Goal: Task Accomplishment & Management: Manage account settings

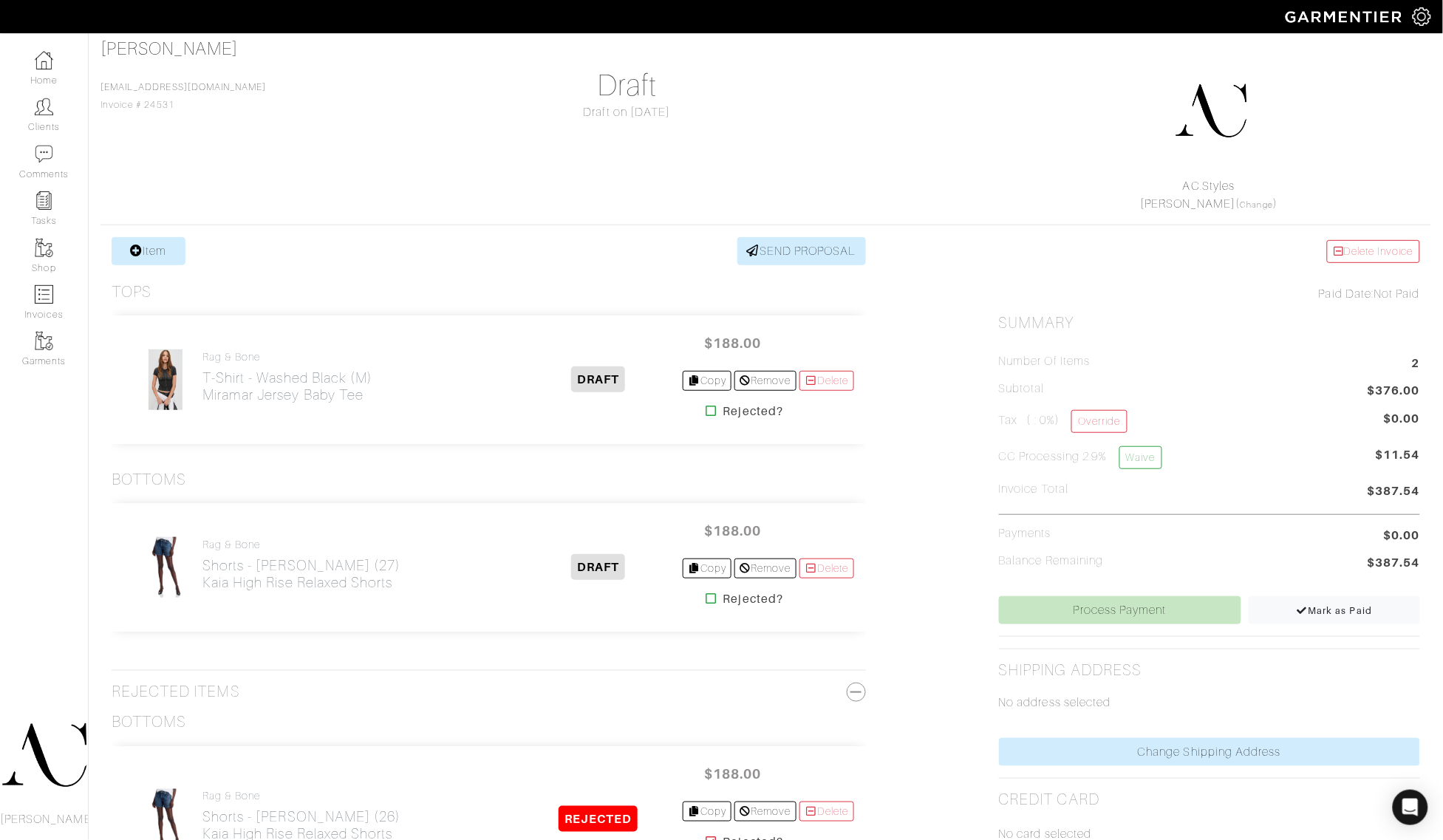
scroll to position [92, 0]
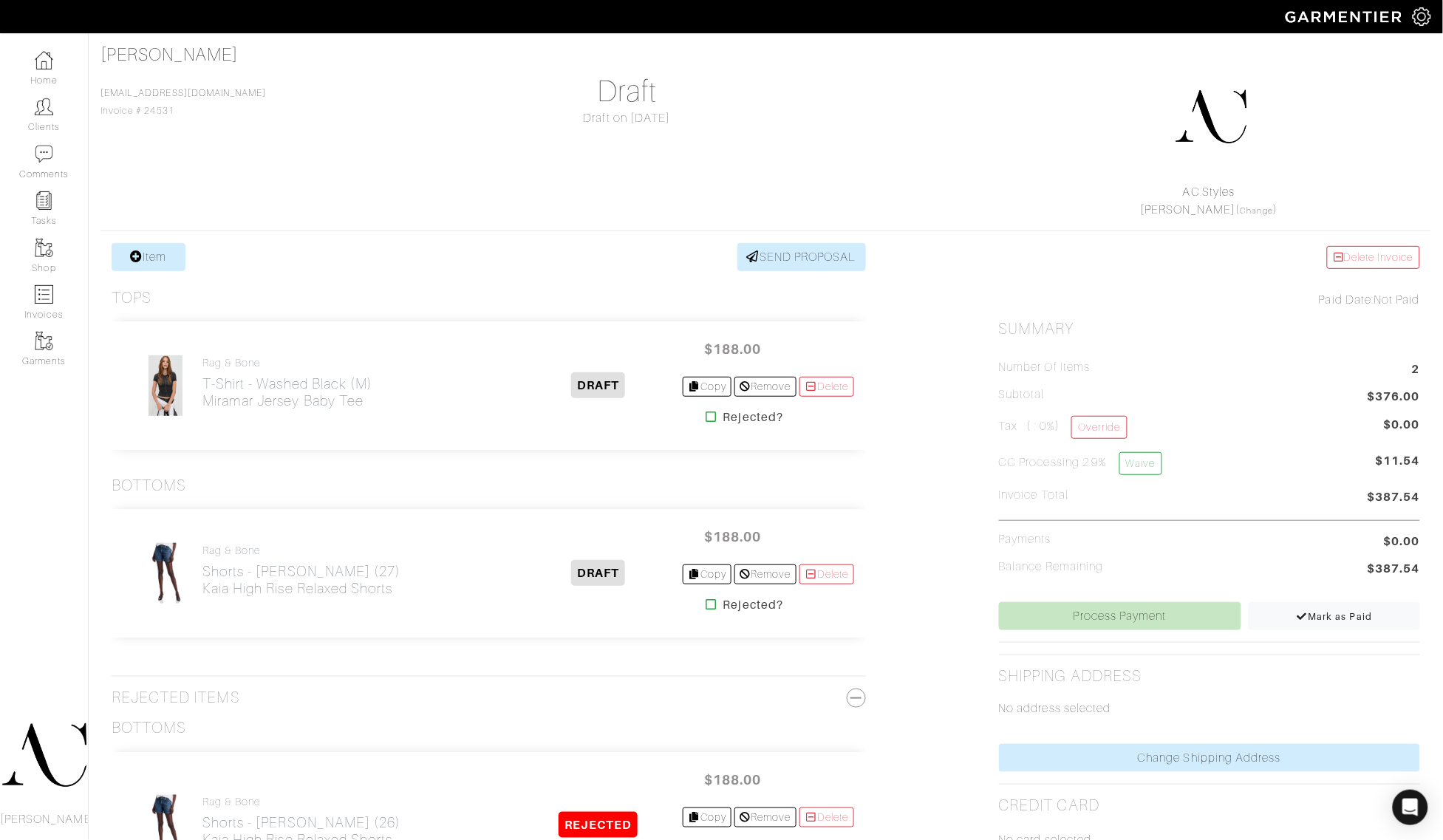
click at [706, 607] on icon at bounding box center [712, 603] width 11 height 12
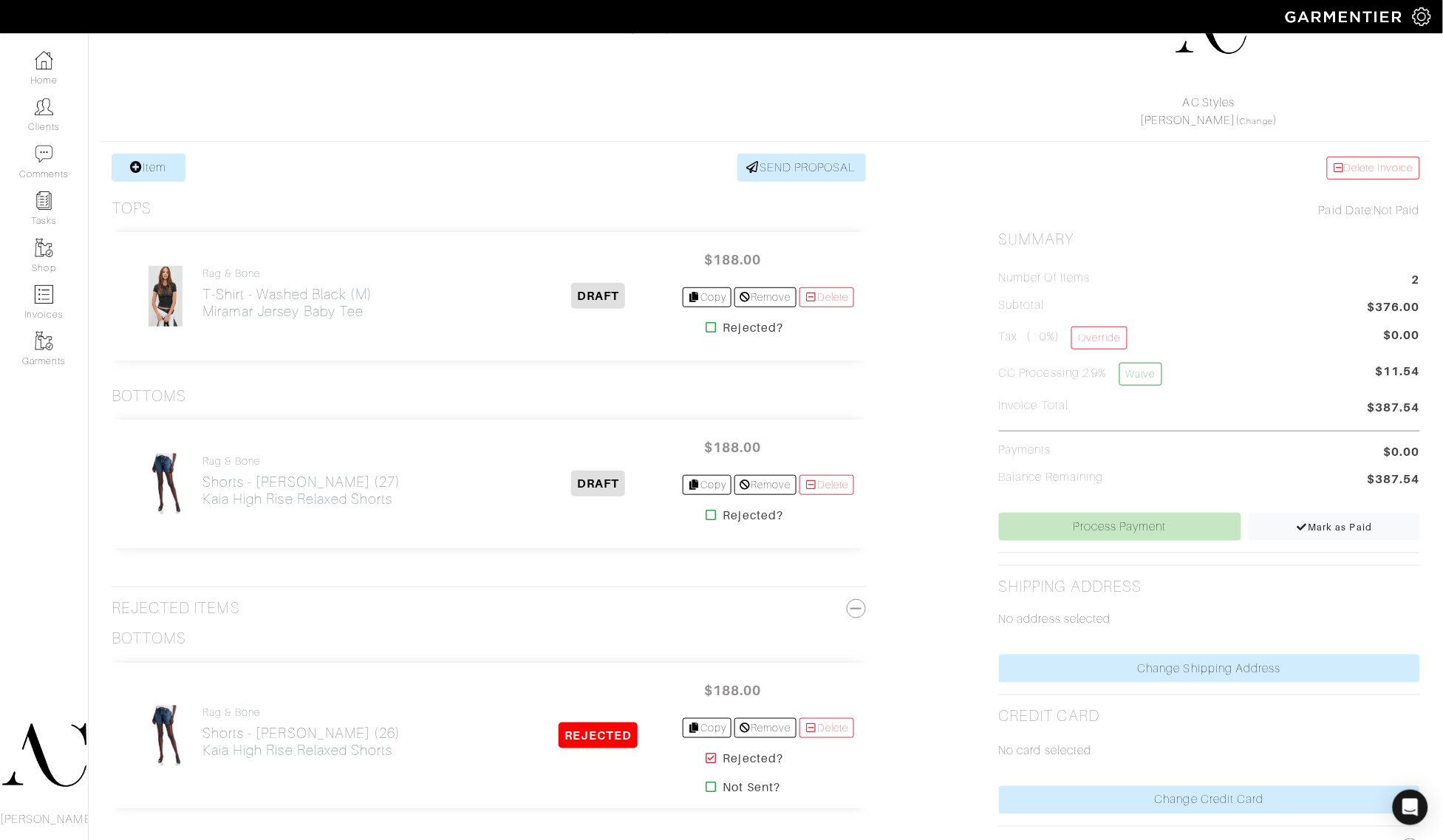
scroll to position [185, 0]
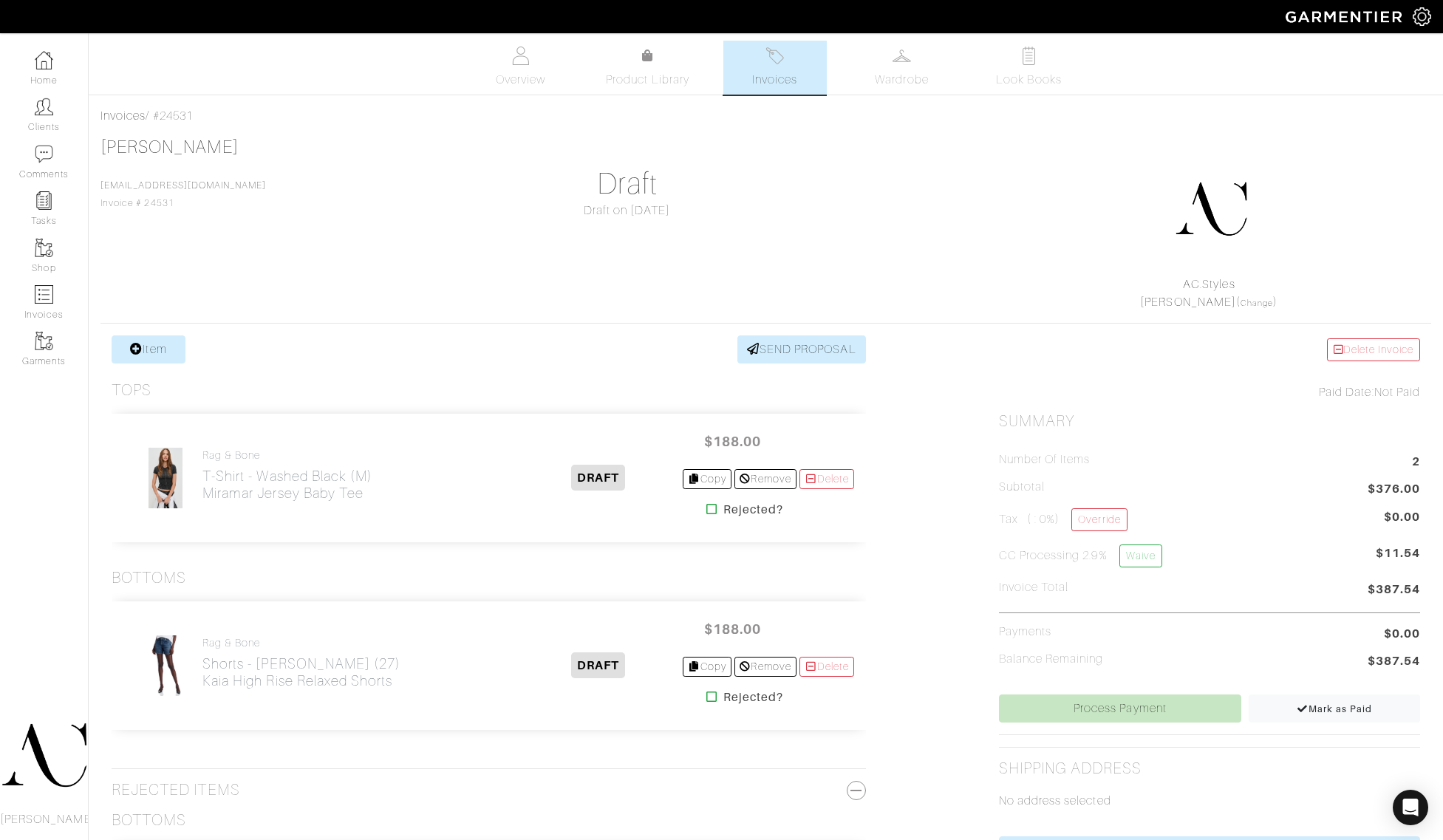
scroll to position [185, 0]
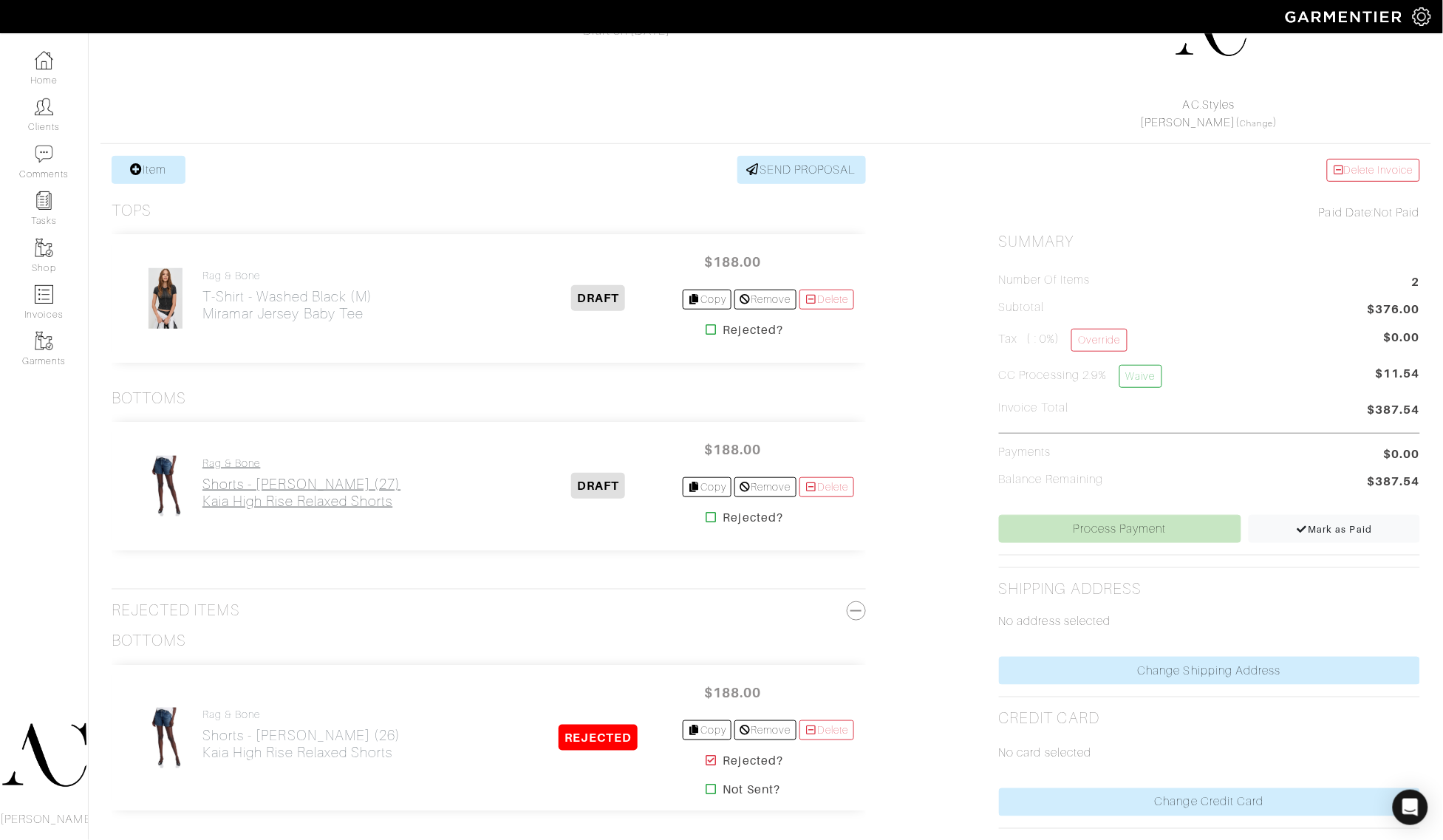
scroll to position [185, 0]
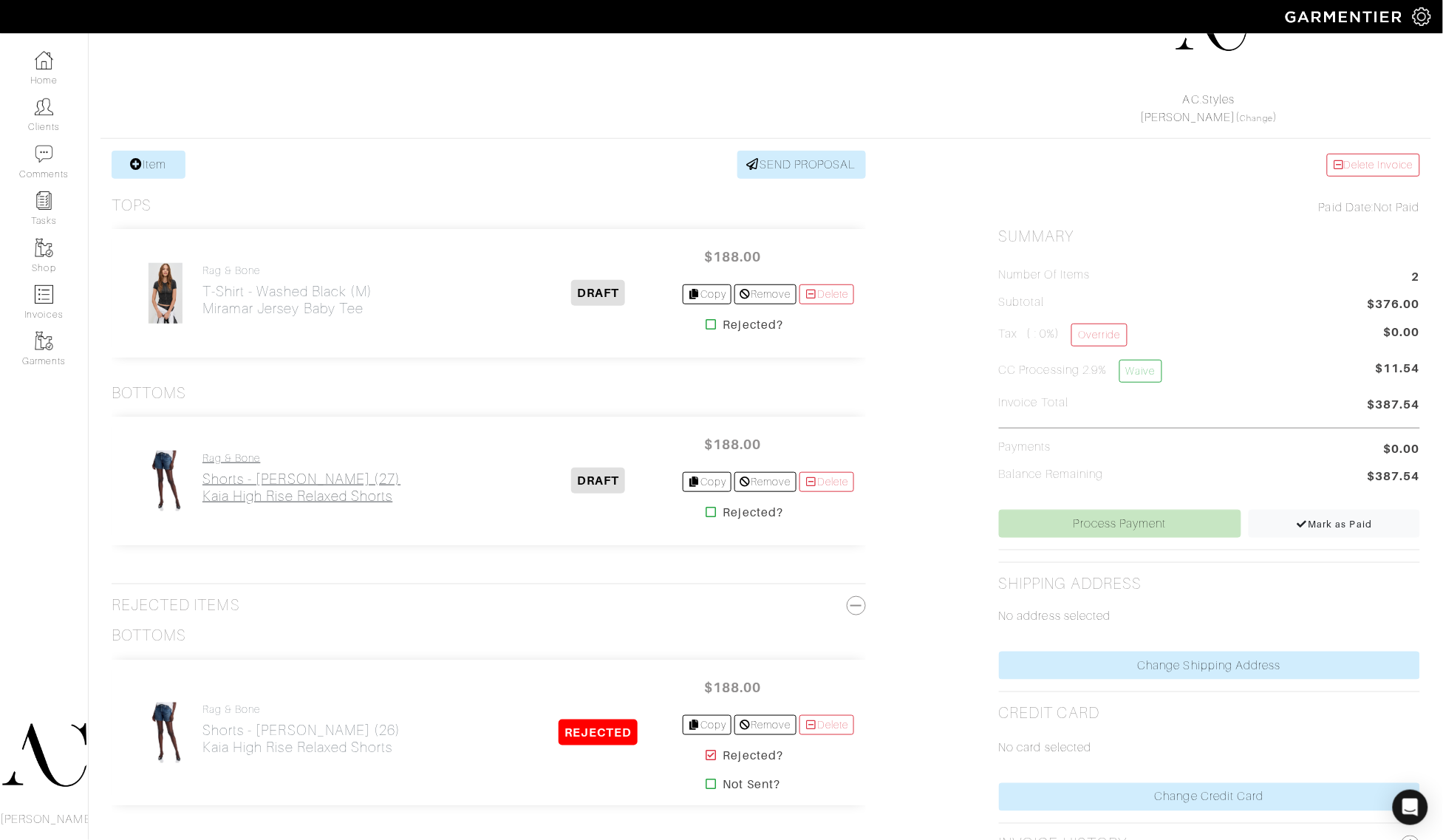
click at [260, 485] on h2 "Shorts - [PERSON_NAME] (27) Kaia High Rise Relaxed Shorts" at bounding box center [301, 487] width 198 height 34
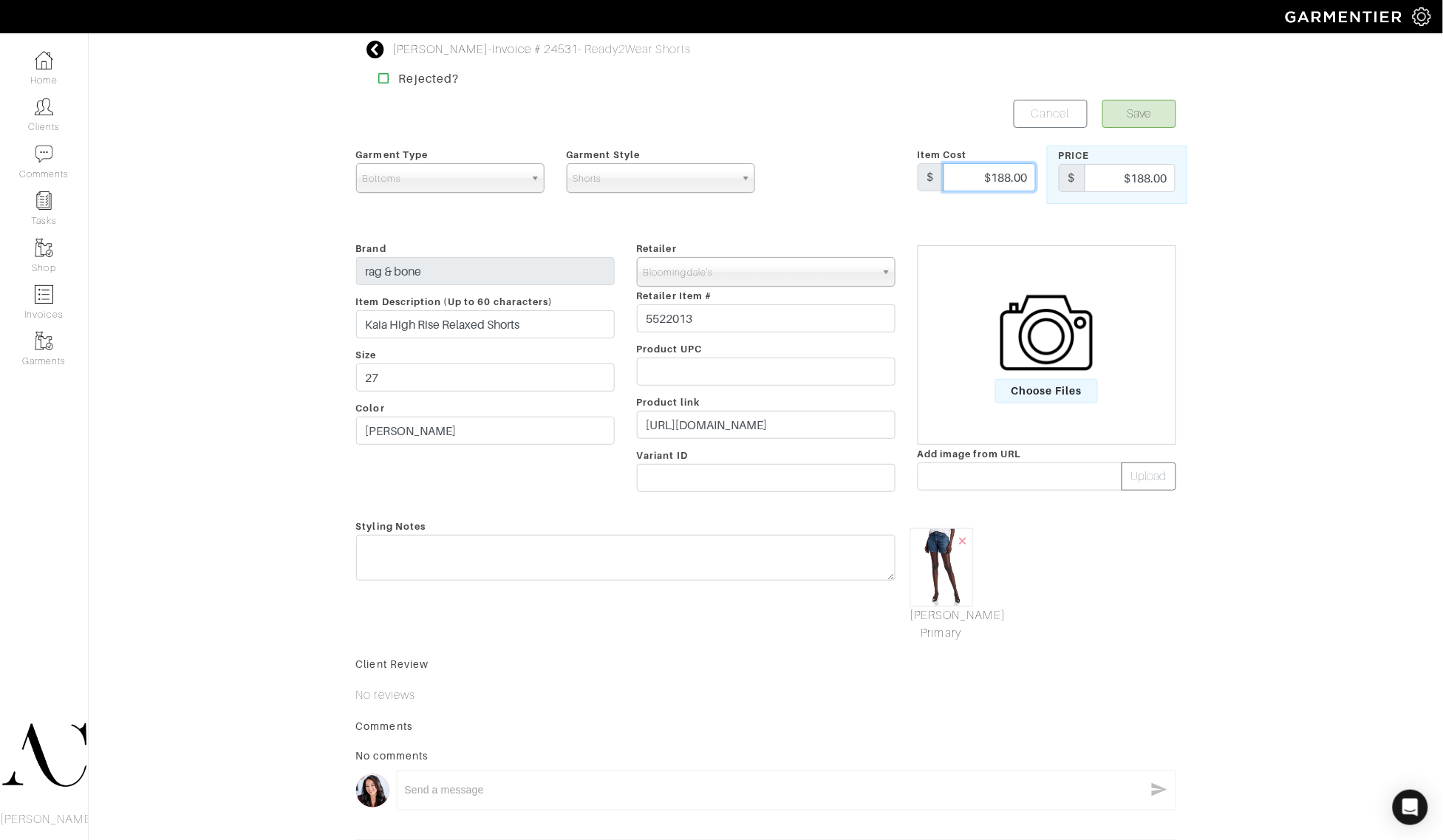
click at [1017, 178] on input "$188.00" at bounding box center [990, 177] width 92 height 28
type input "128"
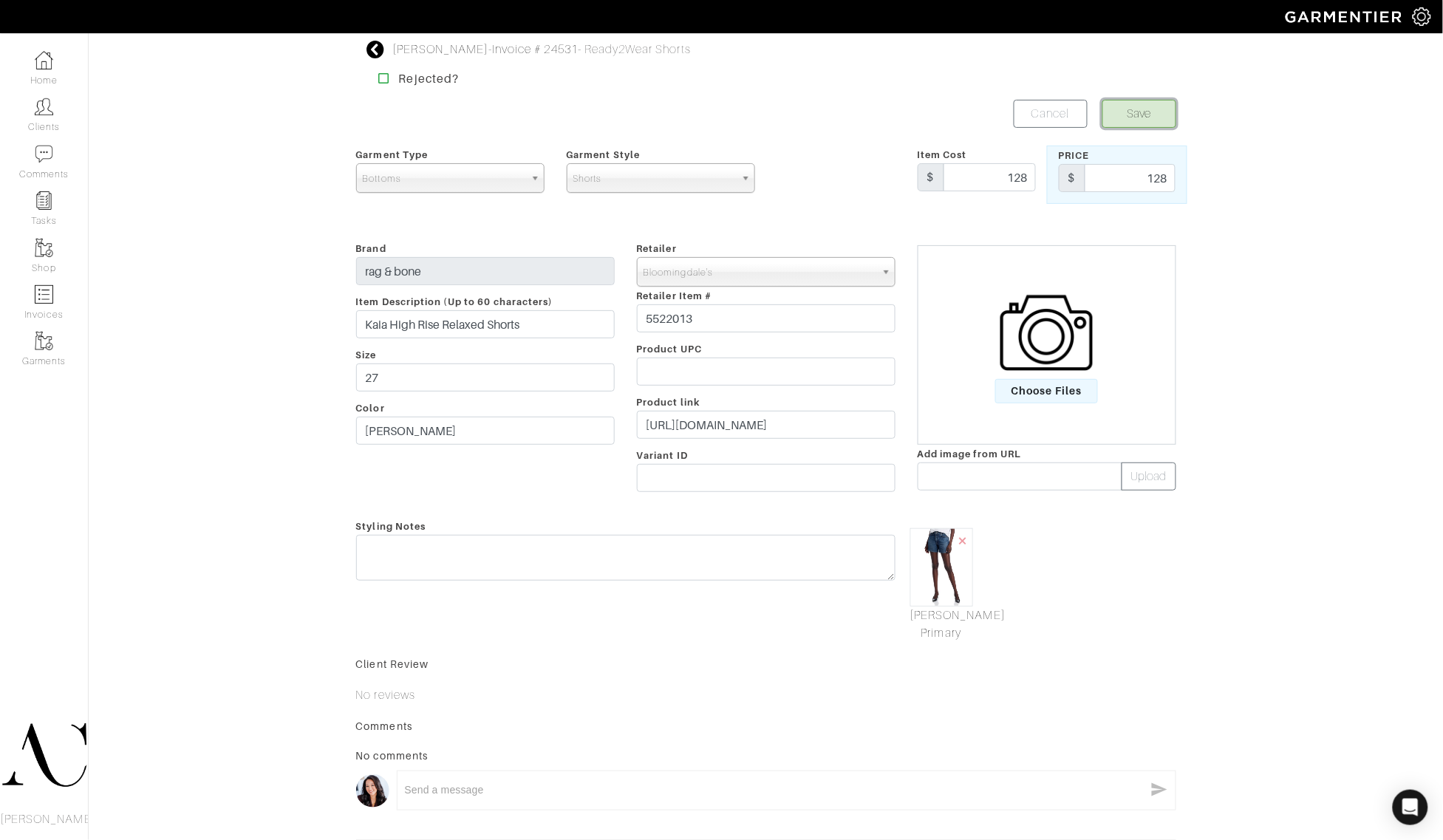
click at [1142, 100] on button "Save" at bounding box center [1139, 114] width 74 height 28
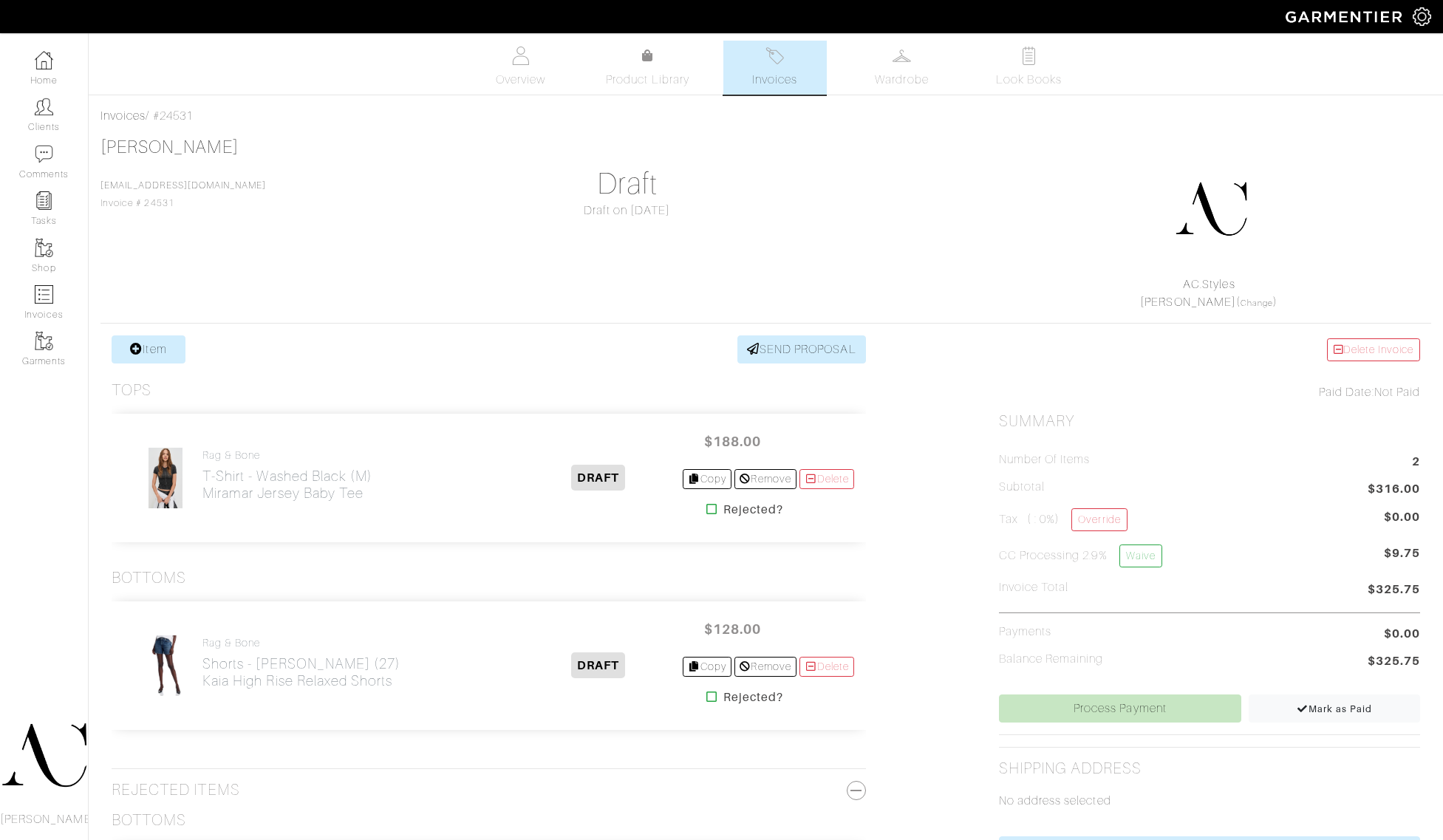
scroll to position [277, 0]
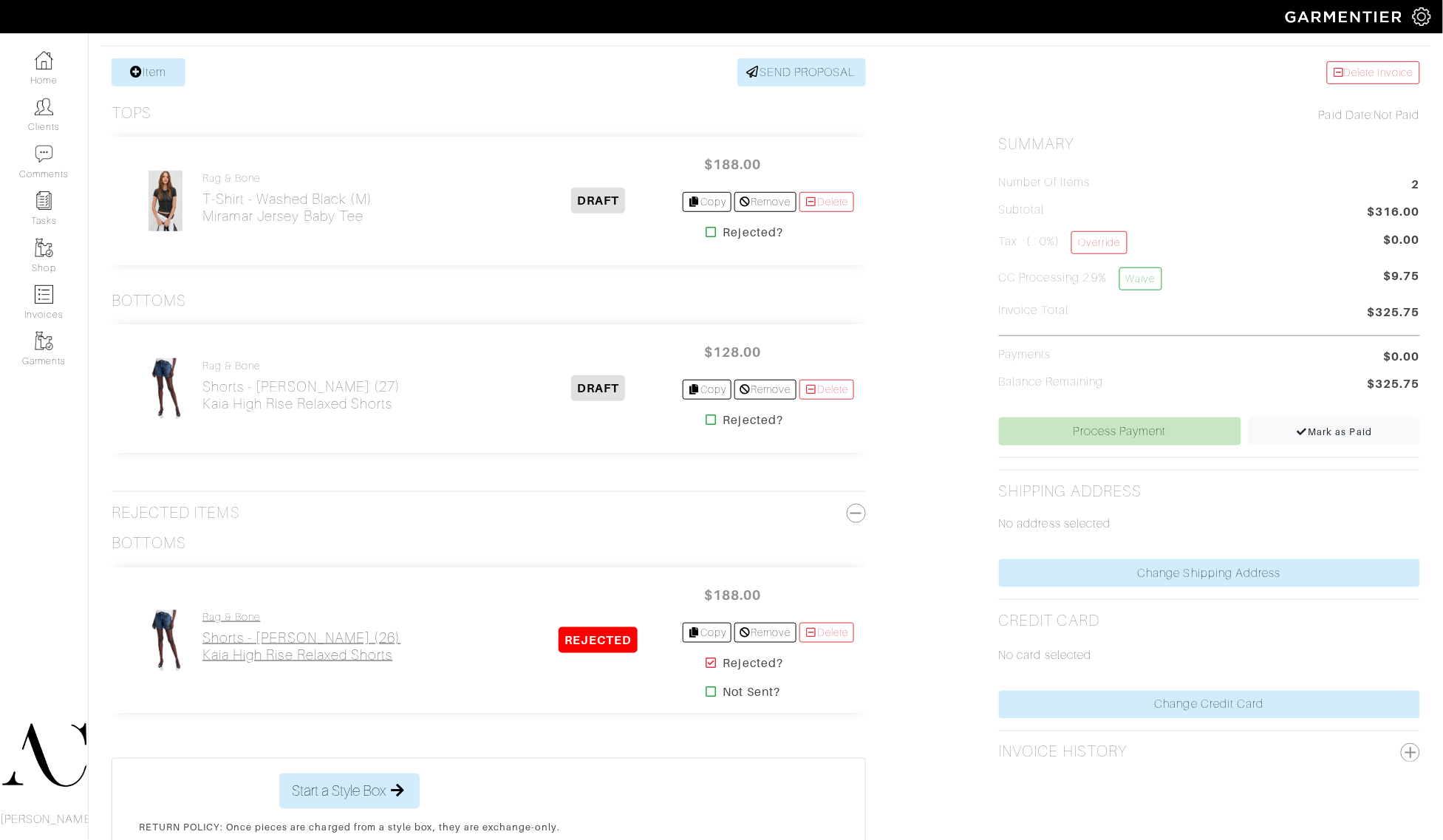
click at [344, 662] on h2 "Shorts - Adeline (26) Kaia High Rise Relaxed Shorts" at bounding box center [301, 646] width 198 height 34
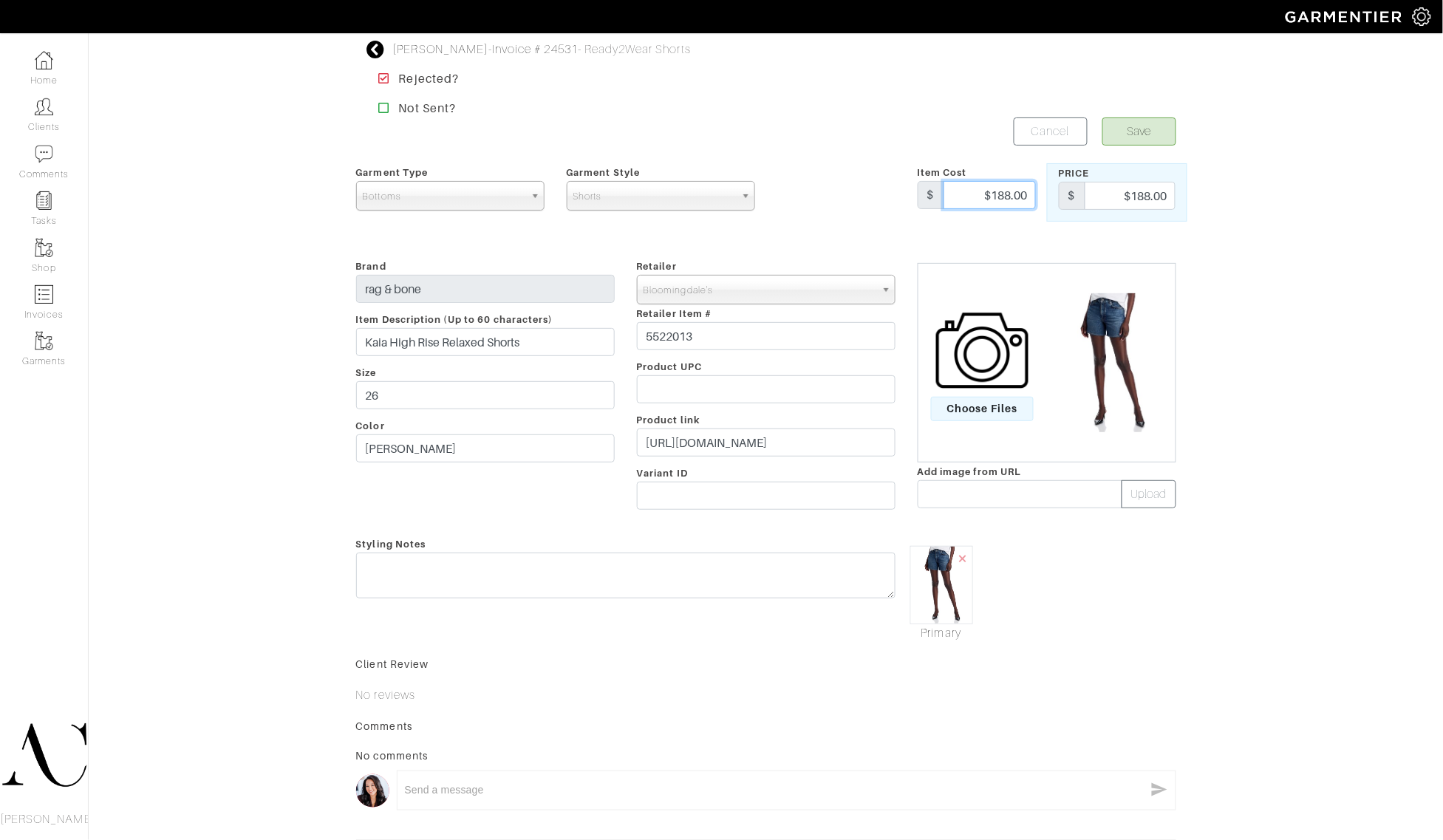
click at [970, 186] on input "$188.00" at bounding box center [990, 195] width 92 height 28
type input "128"
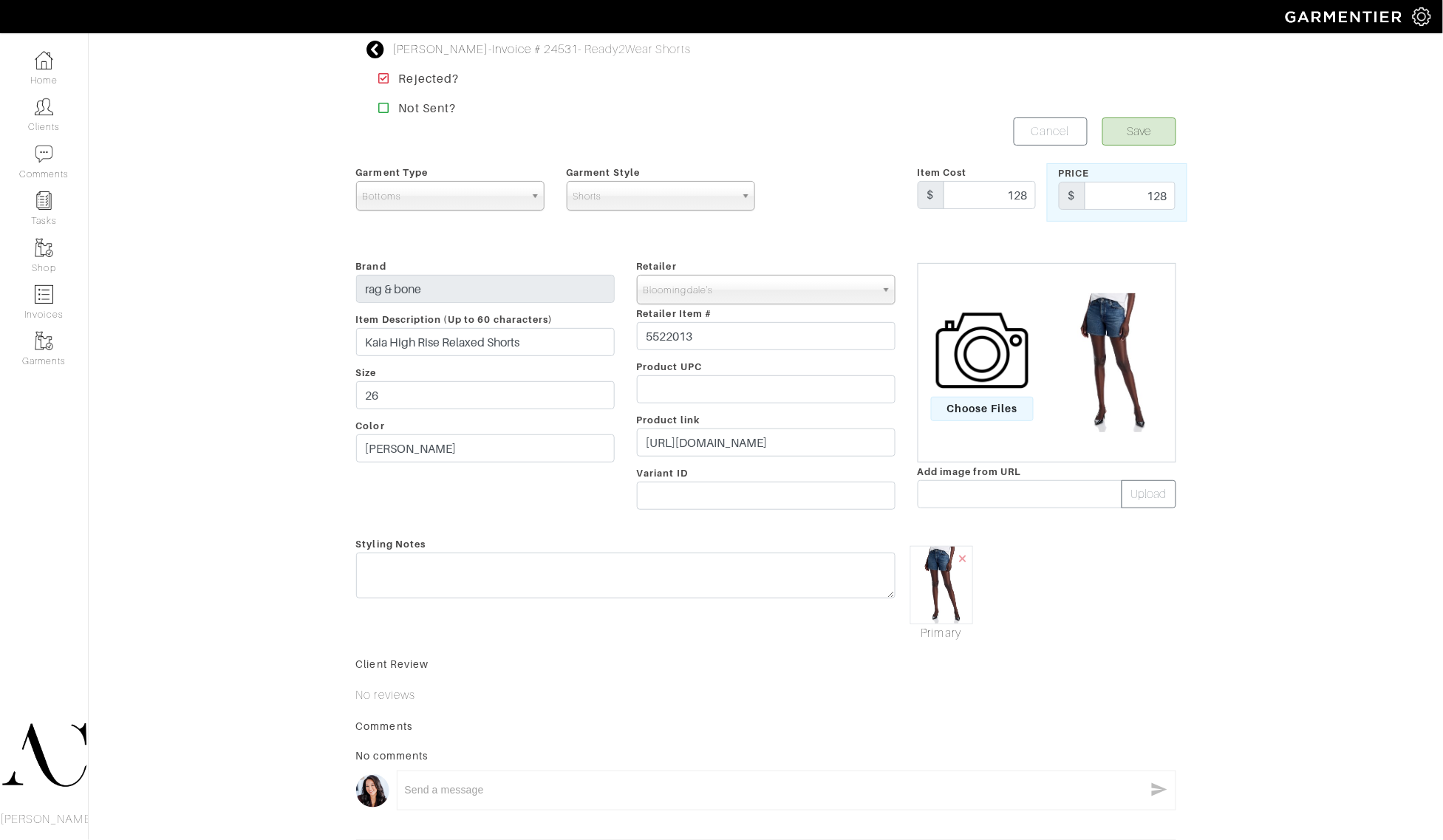
click at [1099, 121] on div "Save Cancel" at bounding box center [977, 131] width 421 height 28
click at [1125, 133] on button "Save" at bounding box center [1139, 131] width 74 height 28
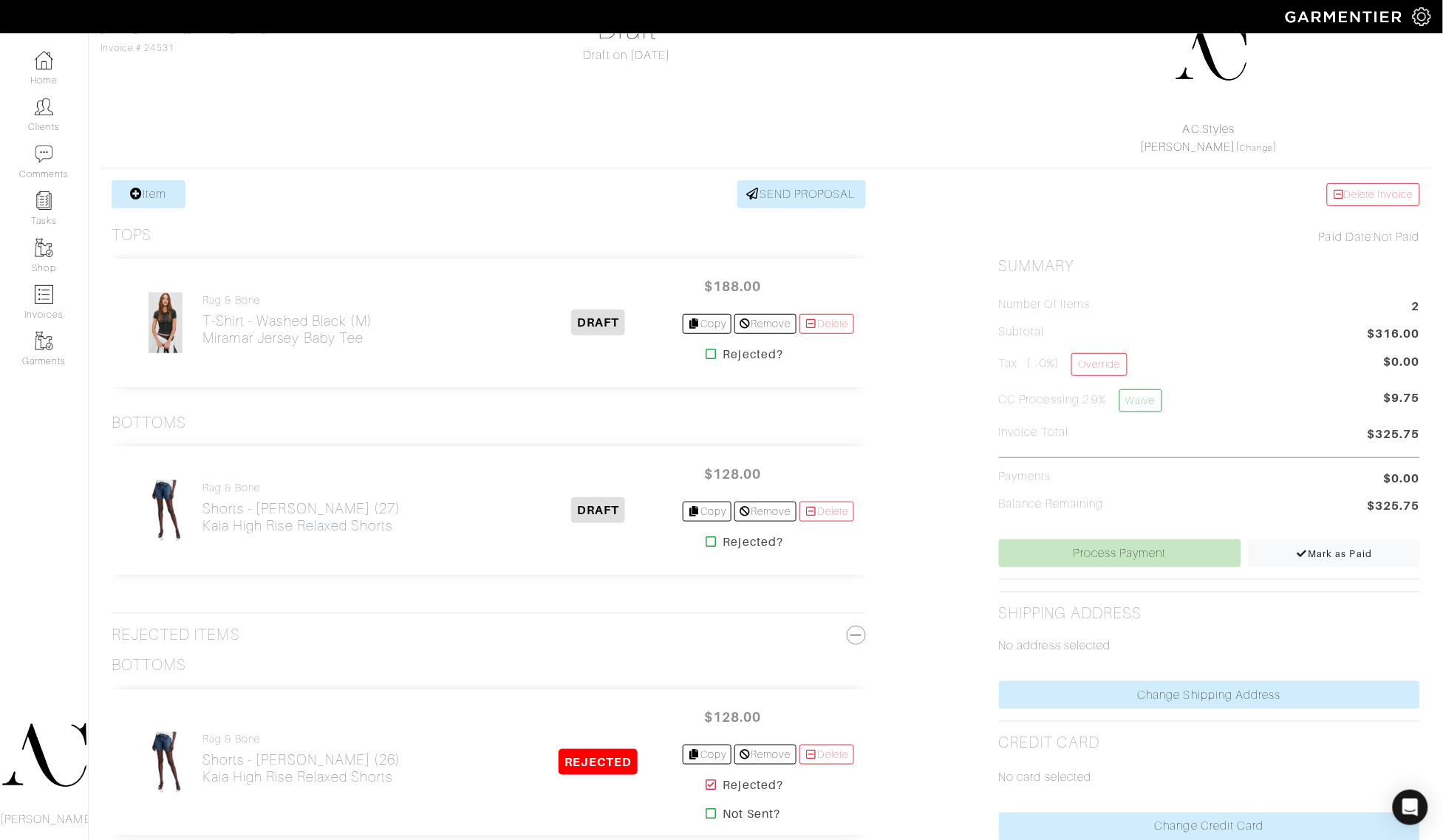
scroll to position [185, 0]
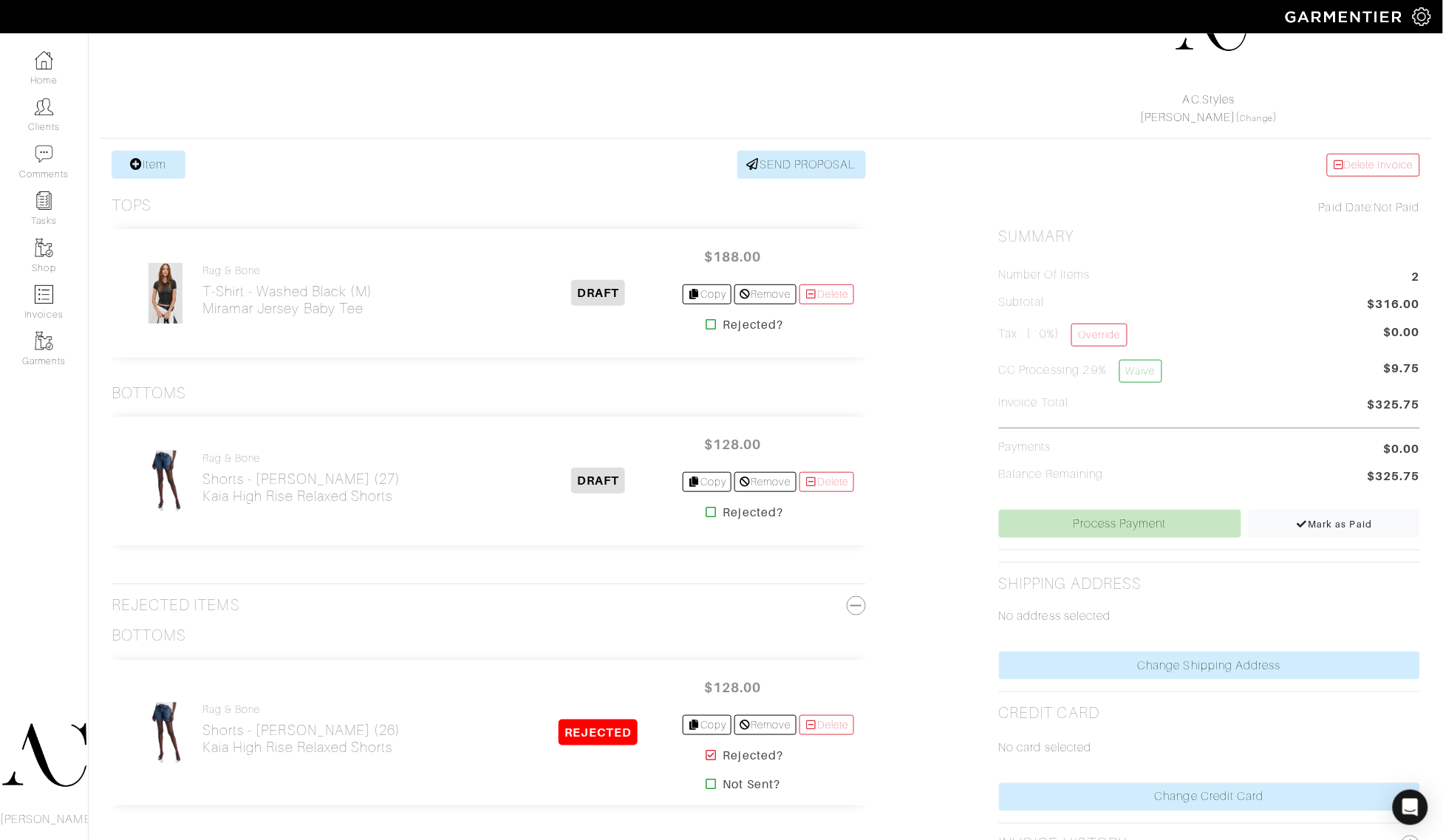
click at [706, 517] on icon at bounding box center [712, 511] width 11 height 12
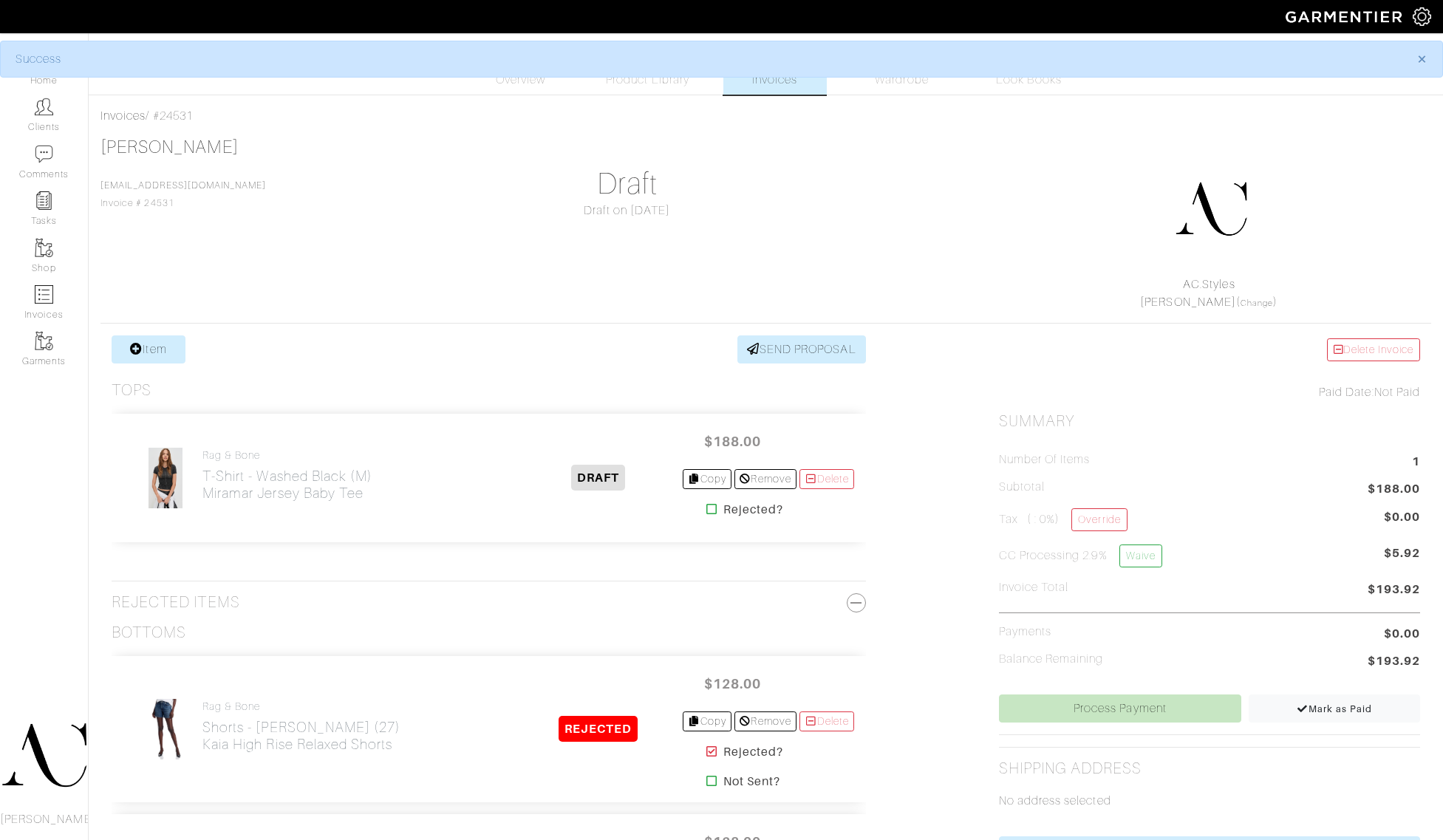
scroll to position [185, 0]
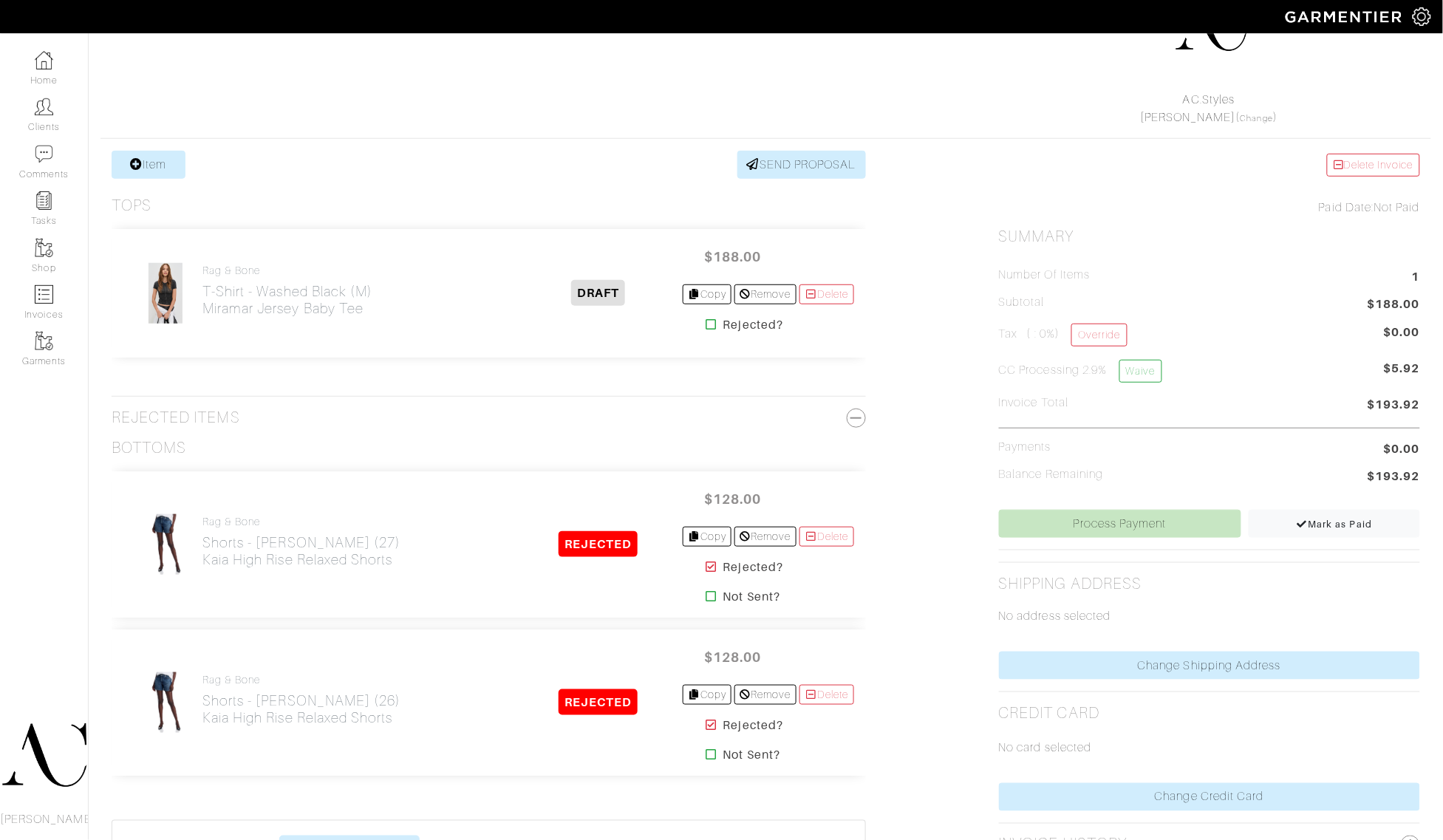
click at [706, 728] on icon at bounding box center [712, 724] width 11 height 12
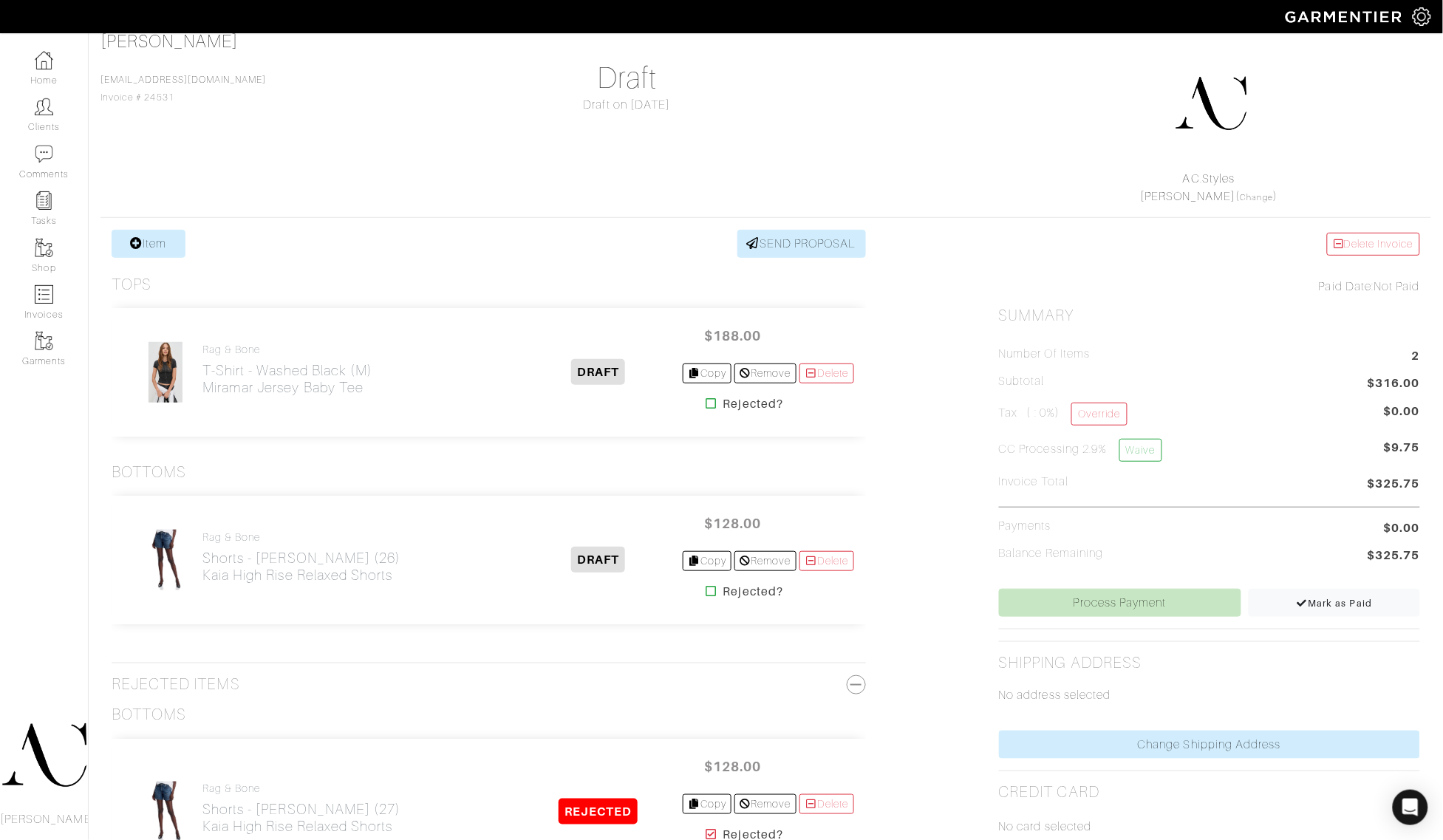
scroll to position [185, 0]
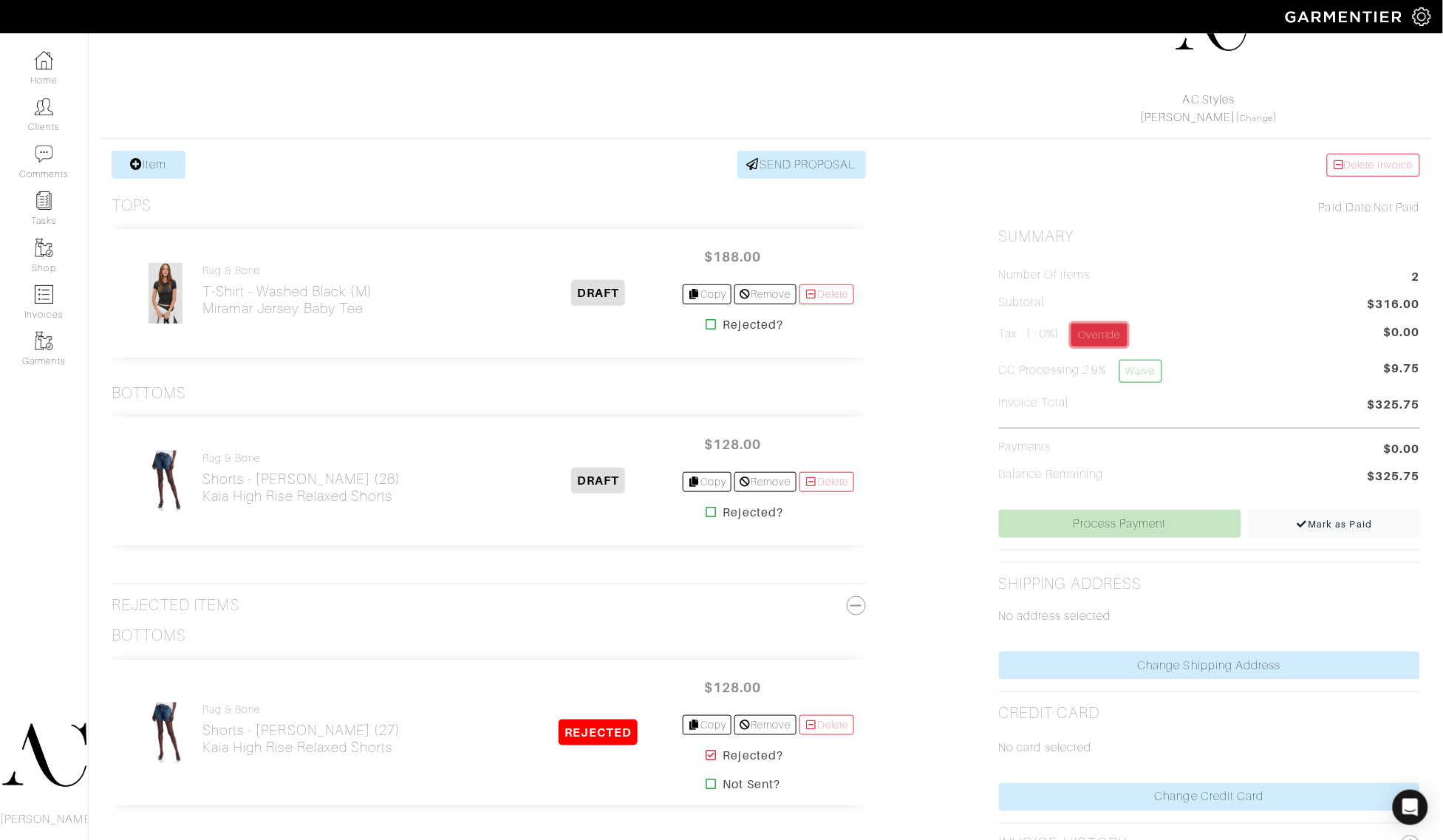
click at [1110, 325] on link "Override" at bounding box center [1099, 334] width 56 height 23
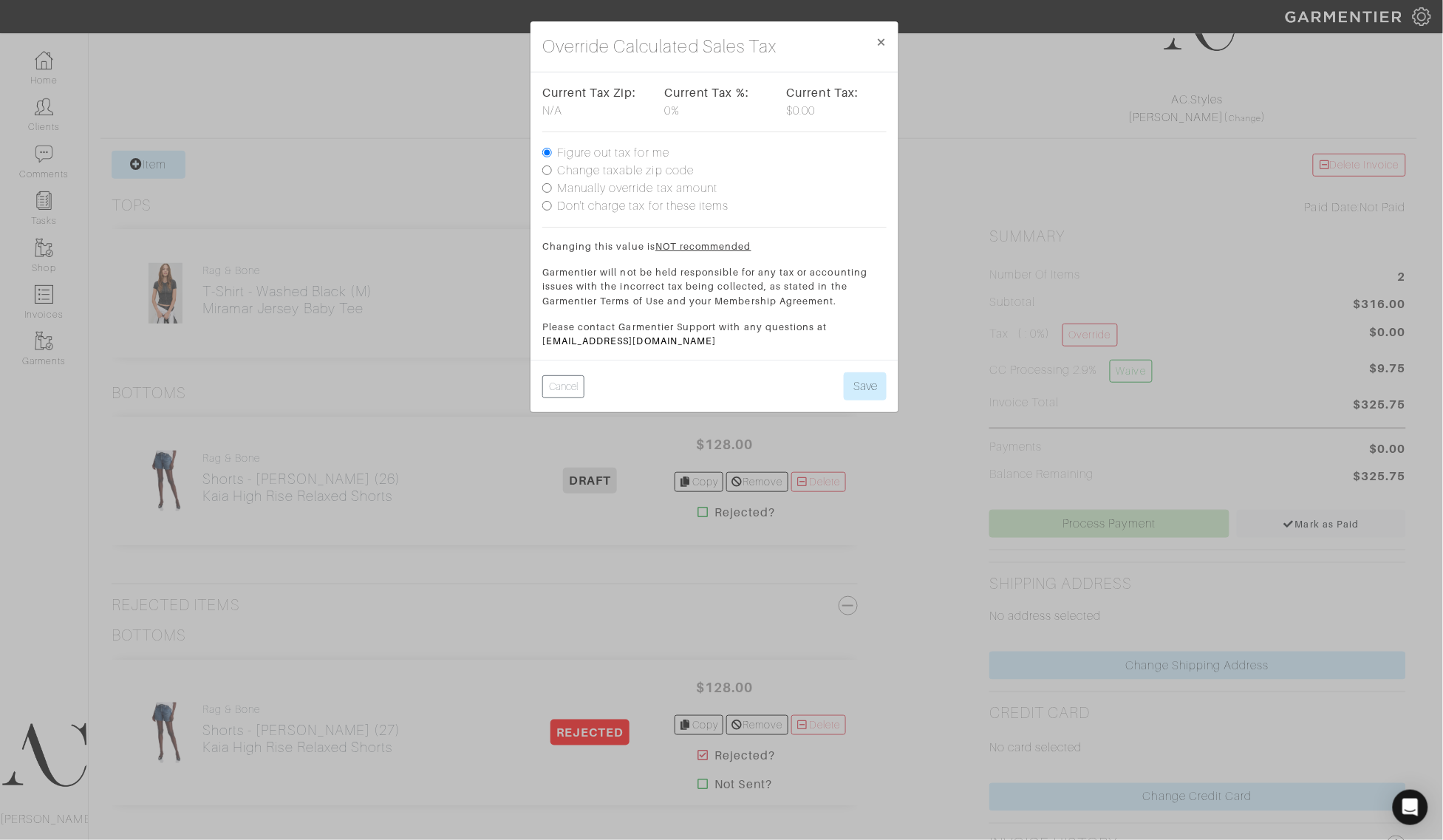
click at [586, 166] on label "Change taxable zip code" at bounding box center [625, 171] width 137 height 17
click at [552, 166] on input "Change taxable zip code" at bounding box center [547, 170] width 10 height 10
radio input "true"
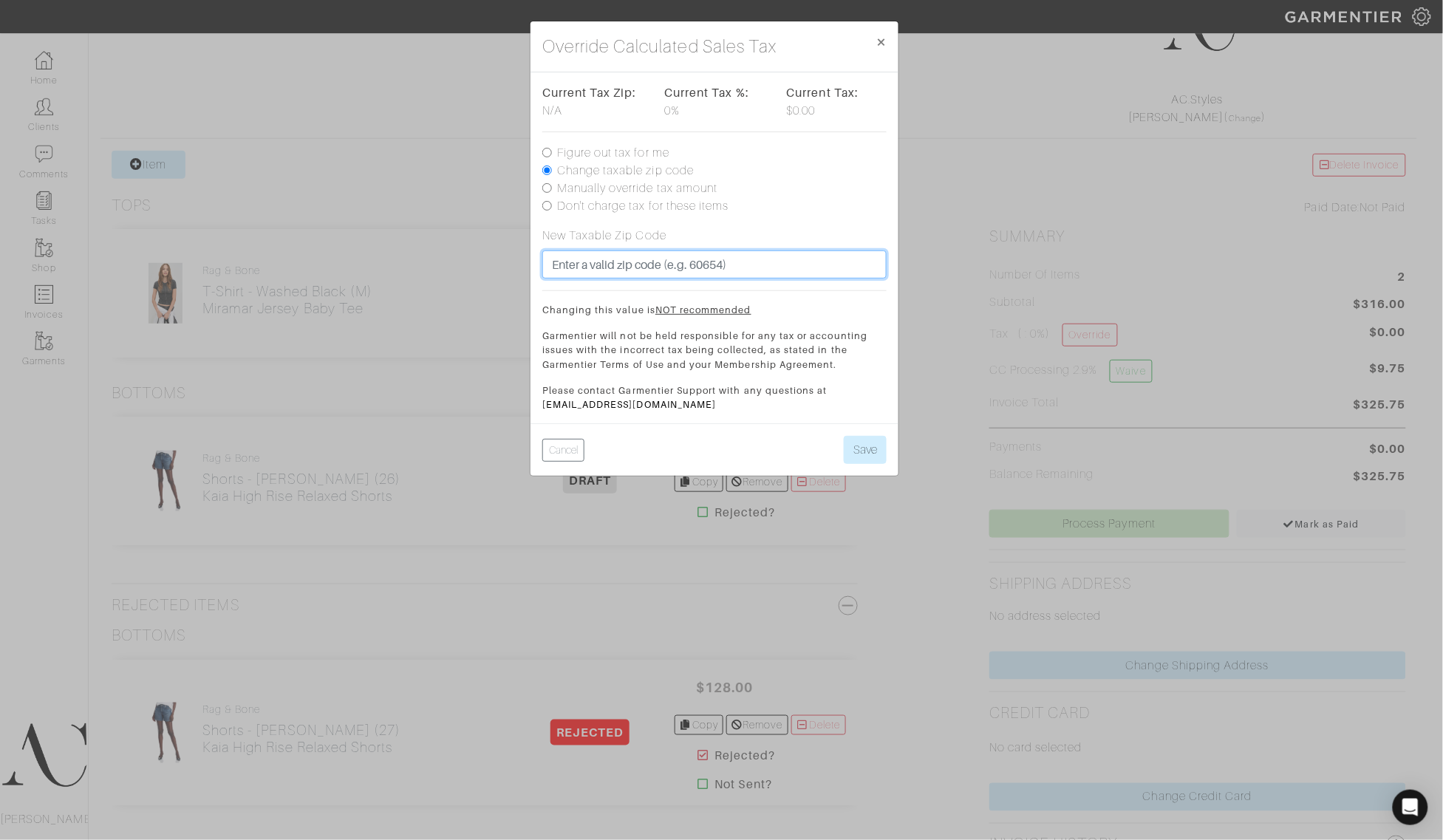
click at [731, 257] on input "text" at bounding box center [714, 264] width 344 height 28
paste input "32233"
type input "32233"
click at [851, 443] on button "Save" at bounding box center [865, 449] width 43 height 28
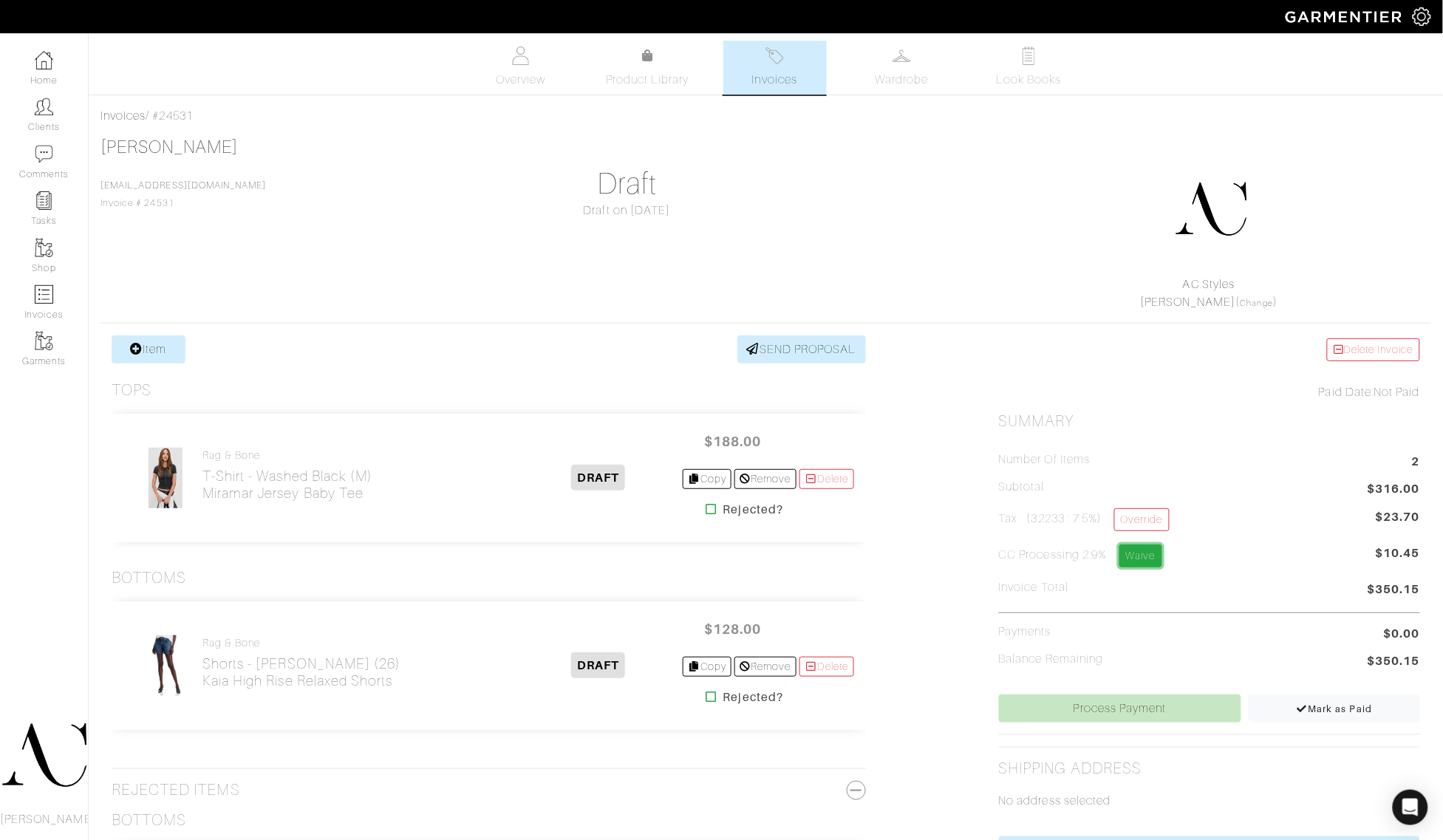
click at [1143, 557] on link "Waive" at bounding box center [1140, 556] width 43 height 23
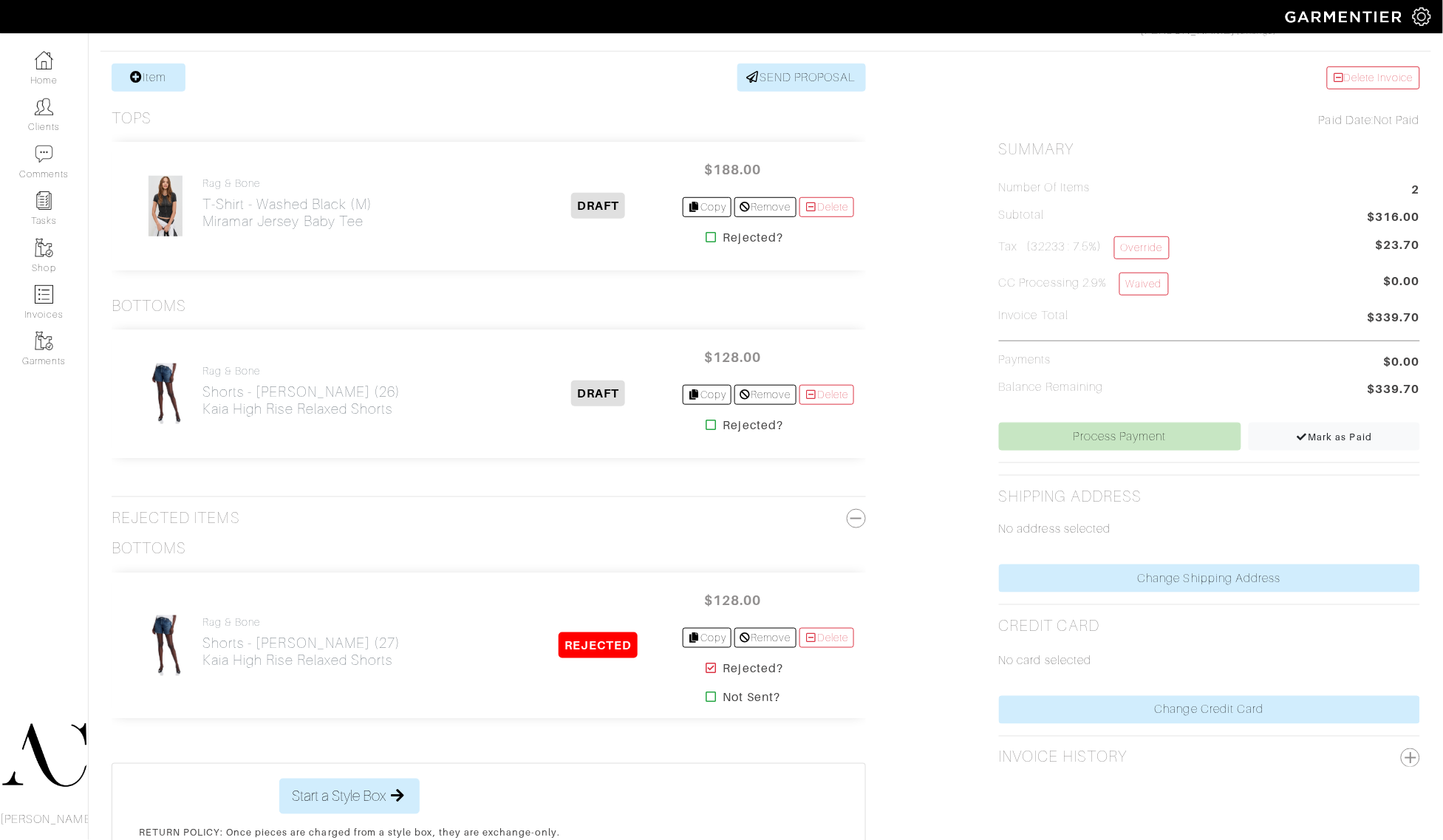
scroll to position [277, 0]
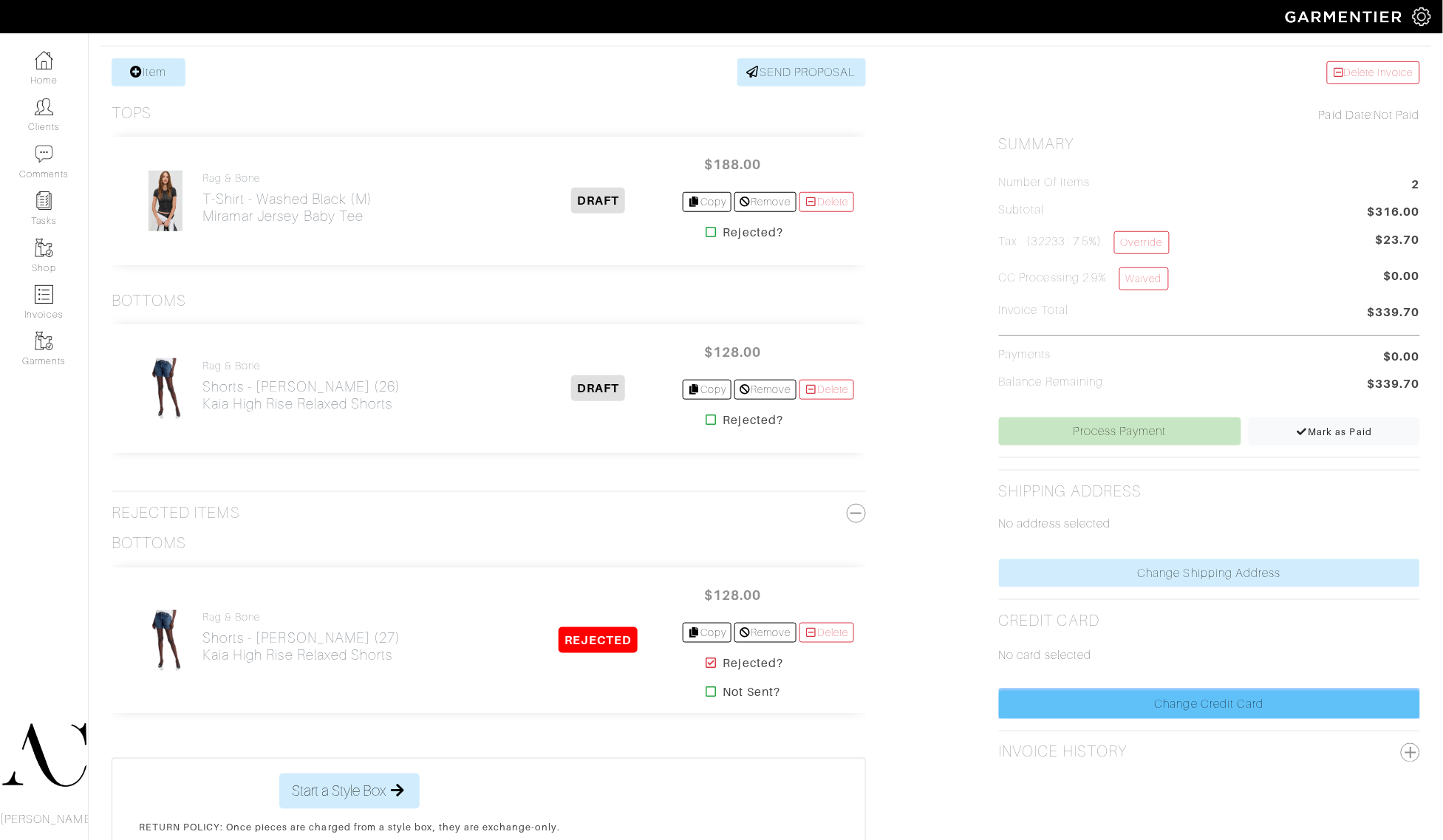
click at [1098, 707] on link "Change Credit Card" at bounding box center [1210, 704] width 421 height 28
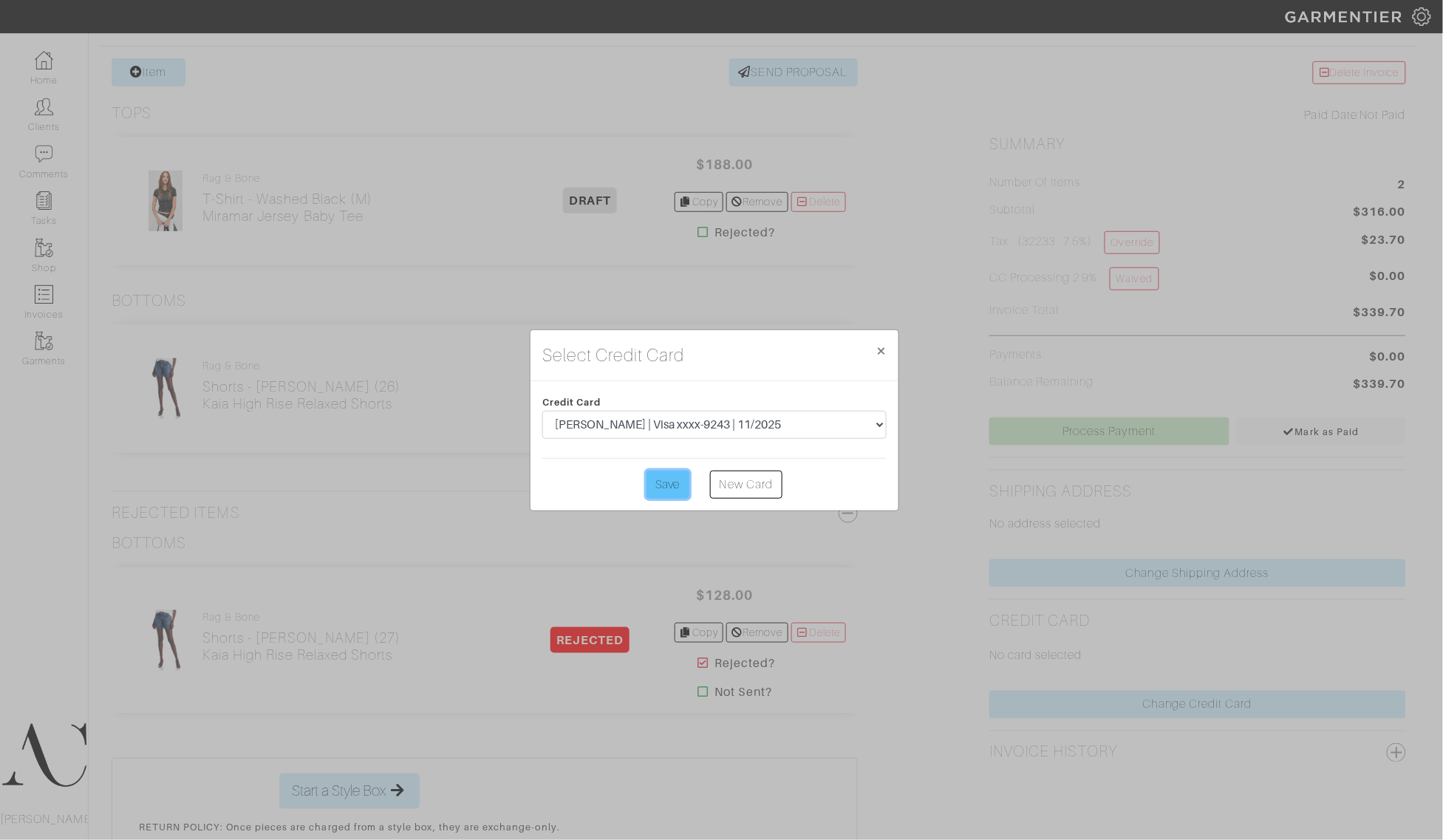
click at [670, 479] on input "Save" at bounding box center [668, 484] width 43 height 28
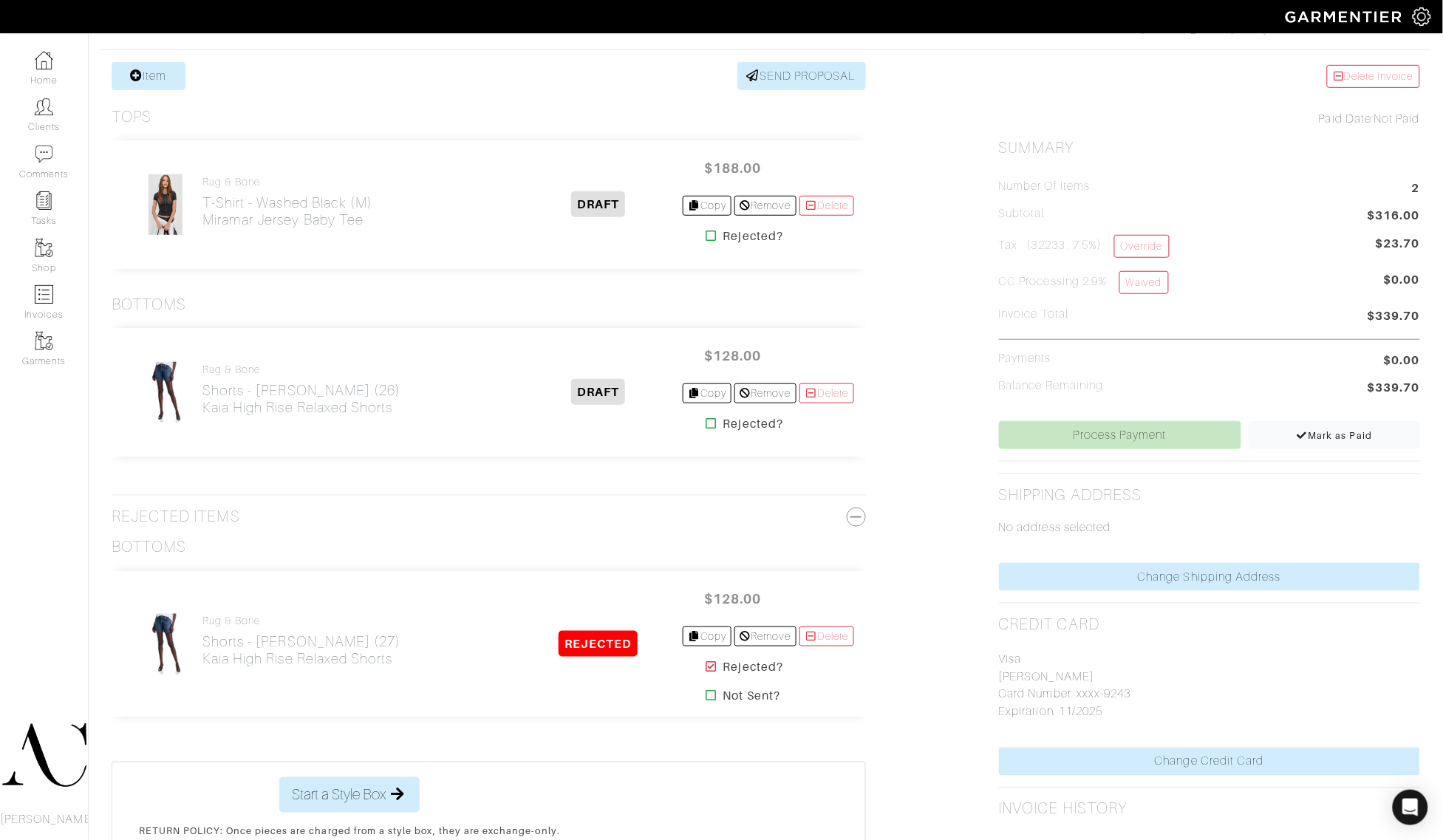
scroll to position [277, 0]
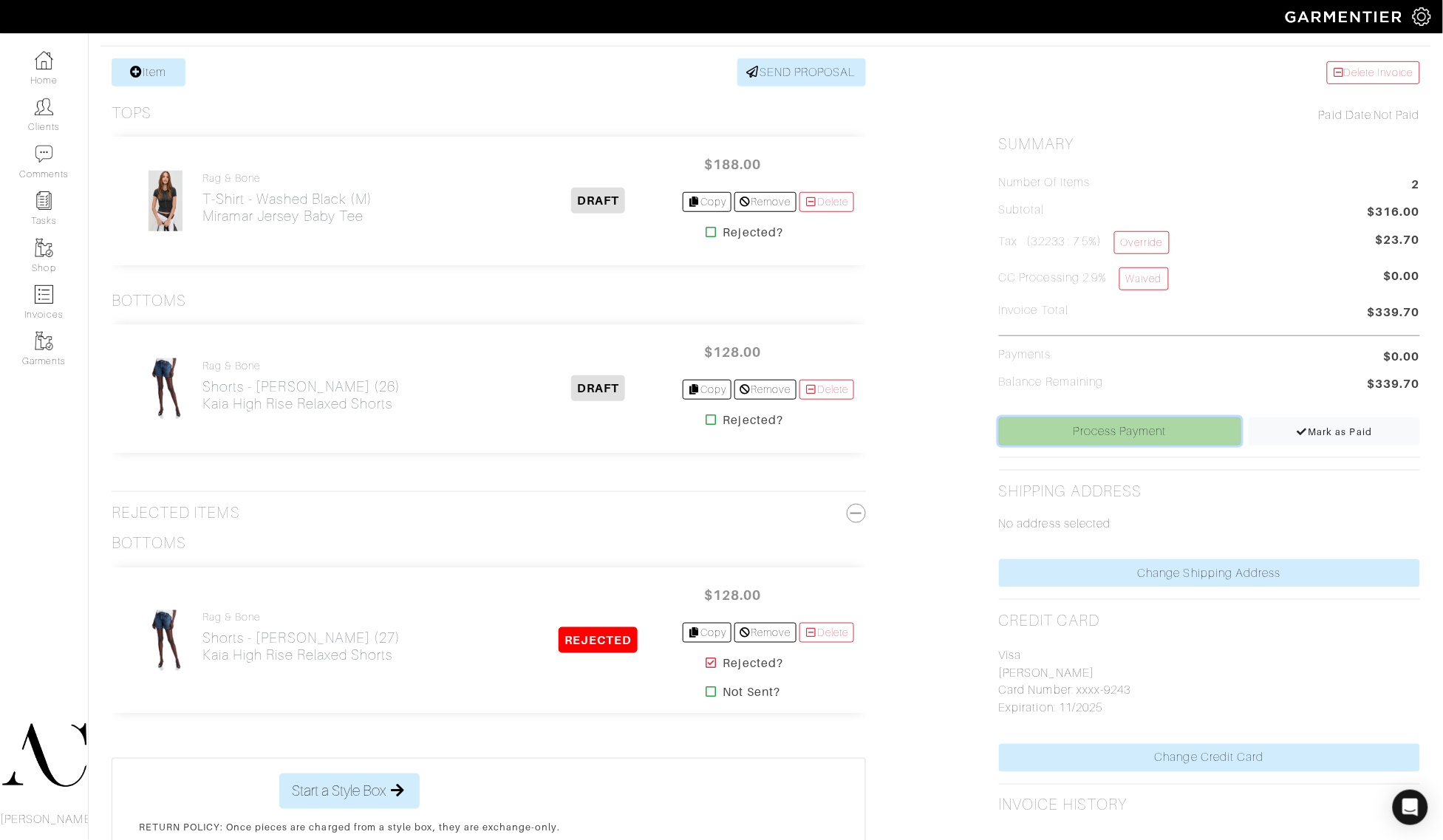
click at [1195, 429] on link "Process Payment" at bounding box center [1121, 431] width 243 height 28
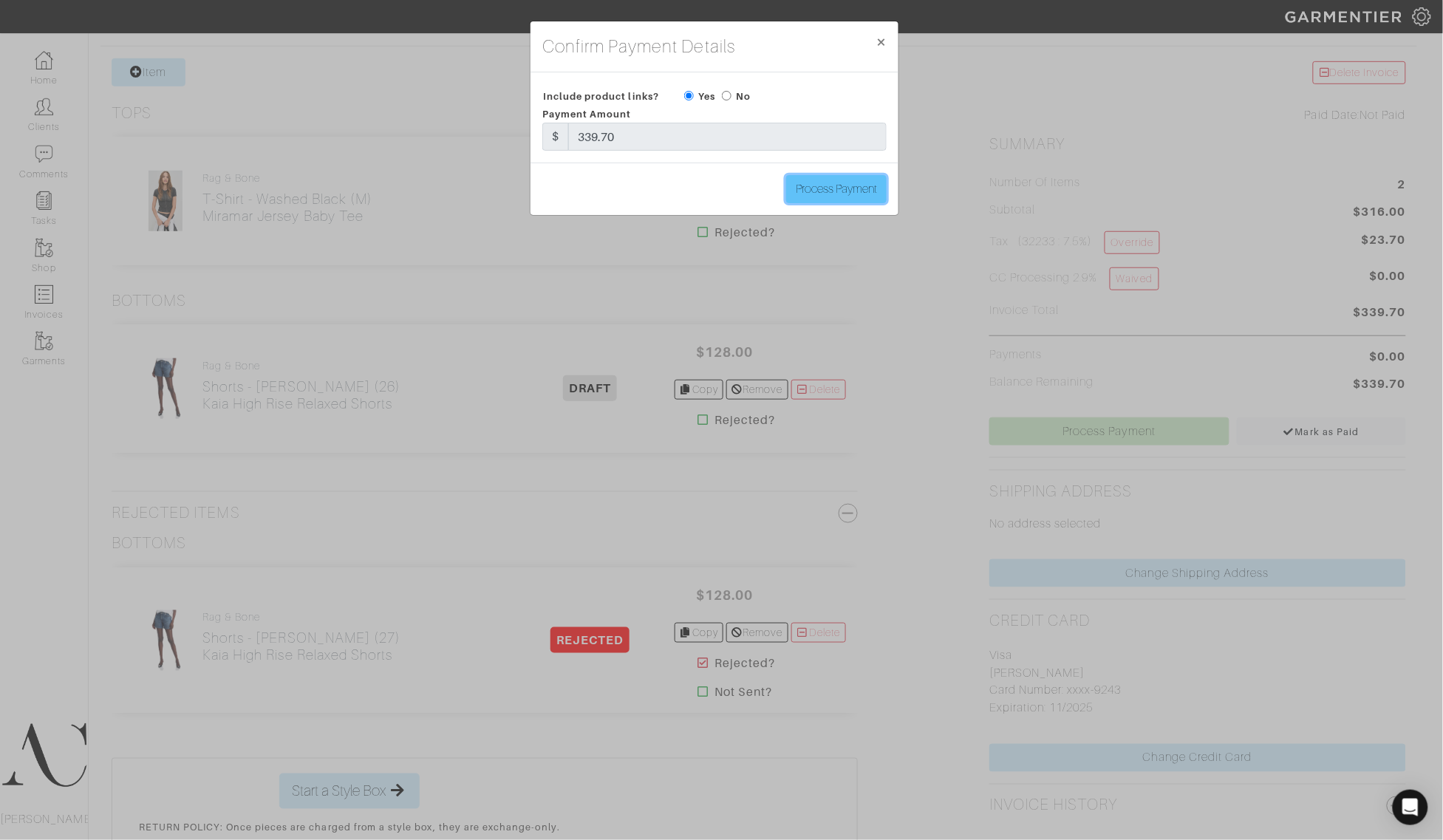
click at [814, 178] on input "Process Payment" at bounding box center [836, 188] width 101 height 28
type input "Process Payment"
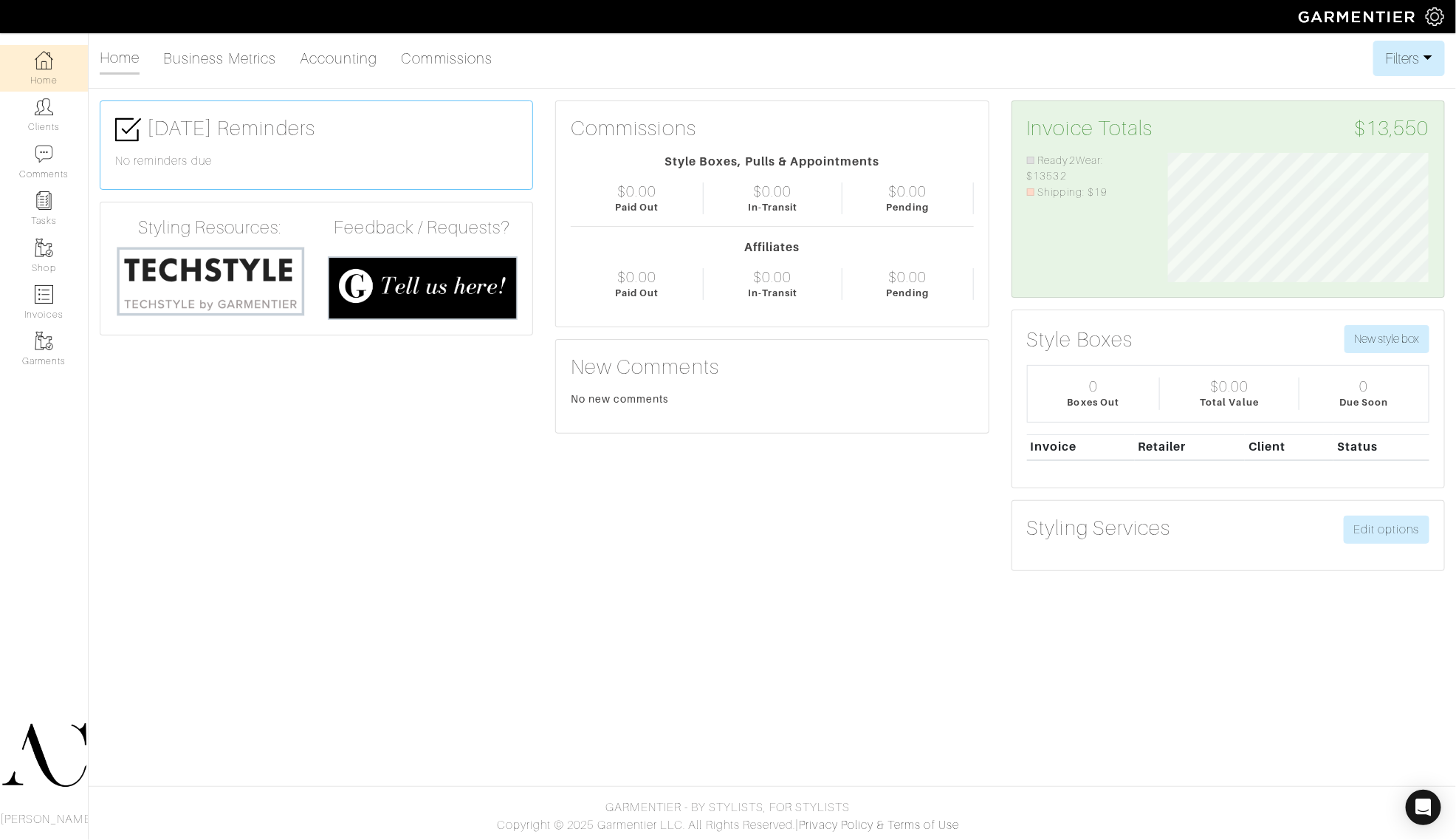
scroll to position [130, 282]
click at [333, 78] on div "Home Business Metrics Accounting Commissions Filters Filter Options Date Range:…" at bounding box center [728, 311] width 1456 height 542
click at [344, 63] on link "Accounting" at bounding box center [339, 58] width 79 height 29
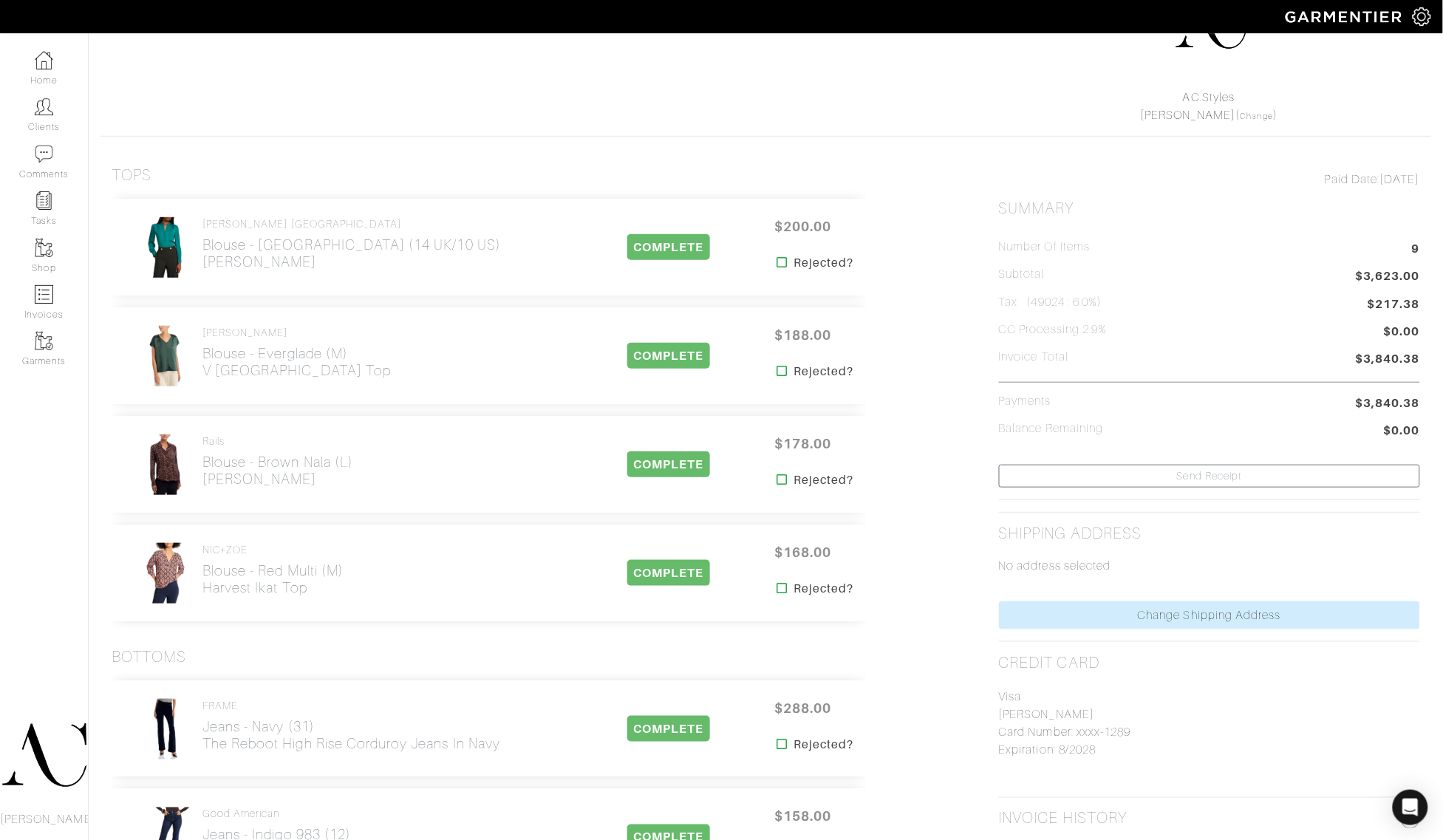
scroll to position [185, 0]
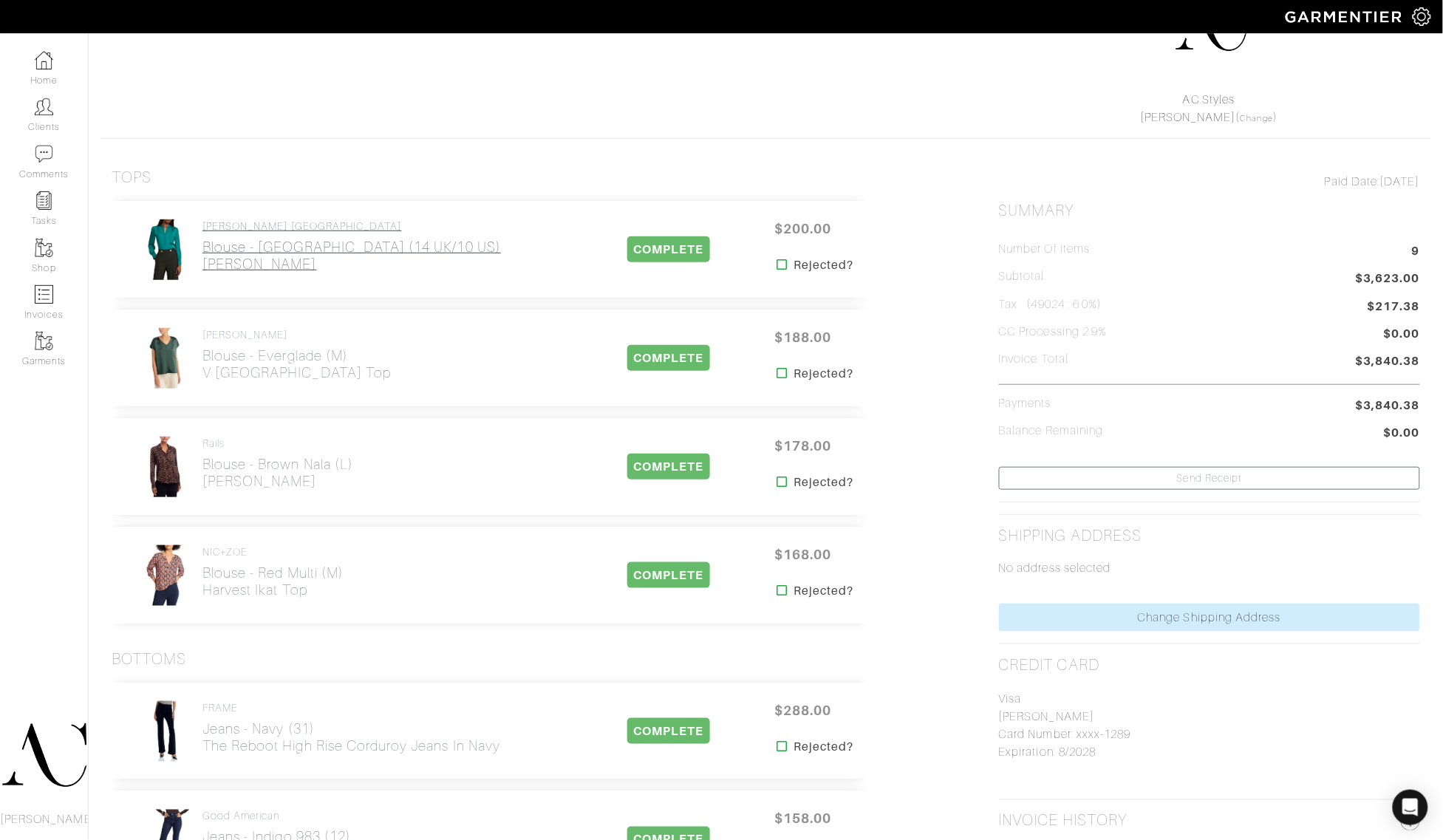
drag, startPoint x: 296, startPoint y: 284, endPoint x: 203, endPoint y: 270, distance: 94.0
click at [203, 270] on div "[PERSON_NAME] [GEOGRAPHIC_DATA] Blouse - [GEOGRAPHIC_DATA] (14 UK/10 US) [PERSO…" at bounding box center [488, 249] width 754 height 97
copy h2 "[PERSON_NAME]"
drag, startPoint x: 338, startPoint y: 393, endPoint x: 206, endPoint y: 382, distance: 132.5
click at [206, 382] on div "[PERSON_NAME] Blouse - Everglade (M) V [GEOGRAPHIC_DATA] Top COMPLETE $188.00 R…" at bounding box center [488, 358] width 754 height 97
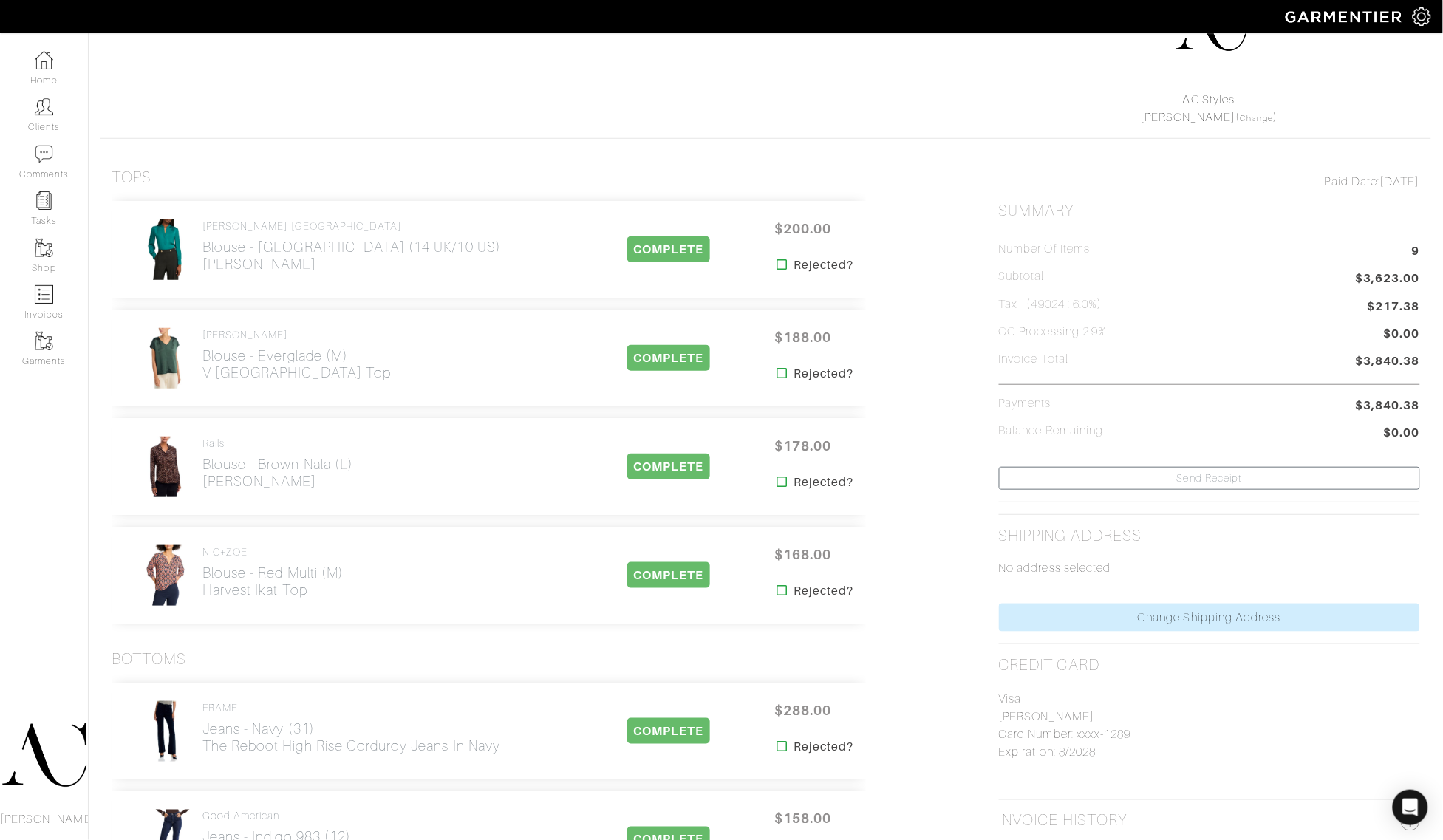
copy h2 "V [GEOGRAPHIC_DATA] Top"
drag, startPoint x: 325, startPoint y: 495, endPoint x: 206, endPoint y: 490, distance: 119.1
click at [206, 490] on div "Rails Blouse - Brown Nala (L) [PERSON_NAME]" at bounding box center [278, 466] width 151 height 58
copy h2 "[PERSON_NAME]"
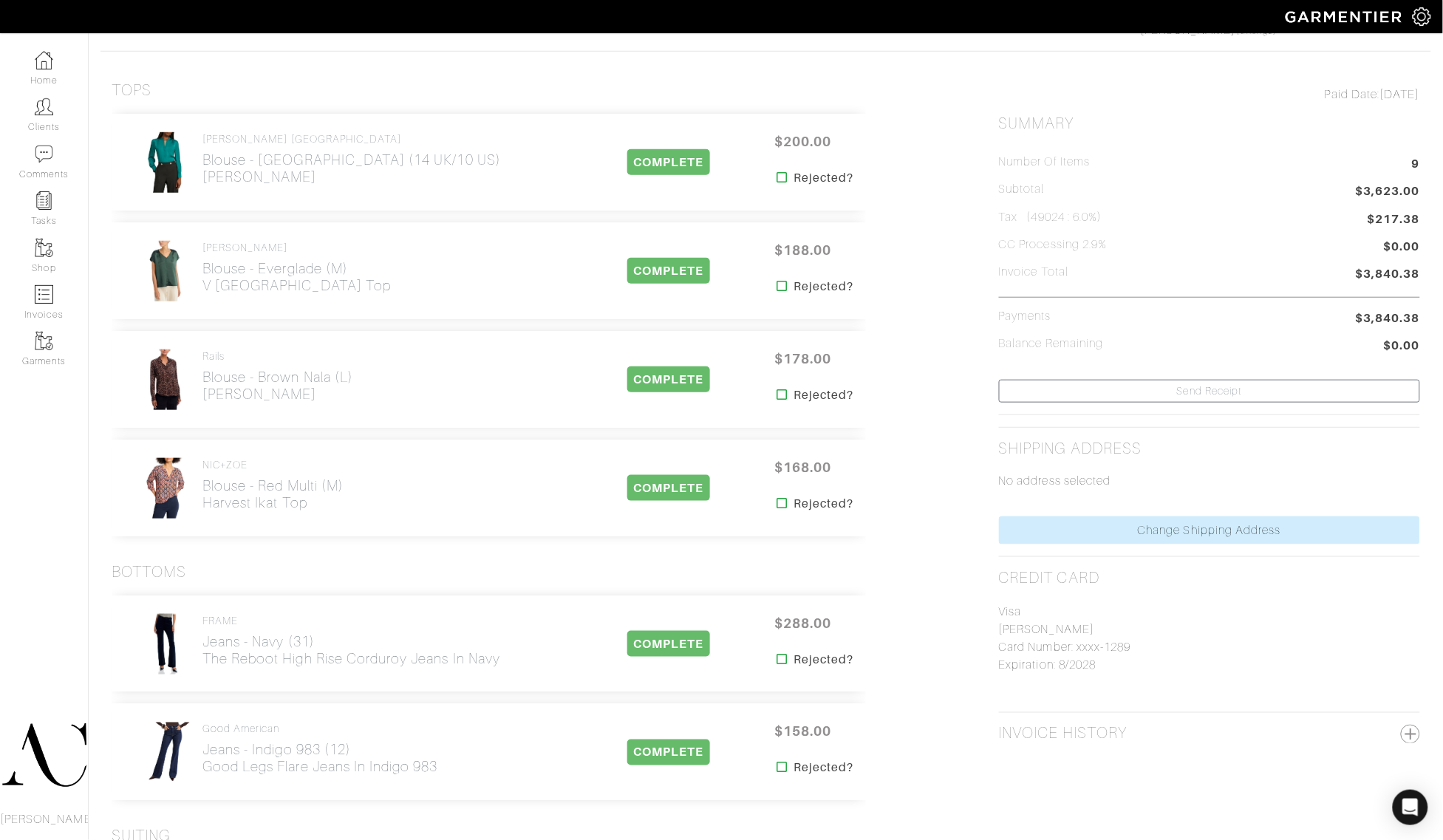
scroll to position [277, 0]
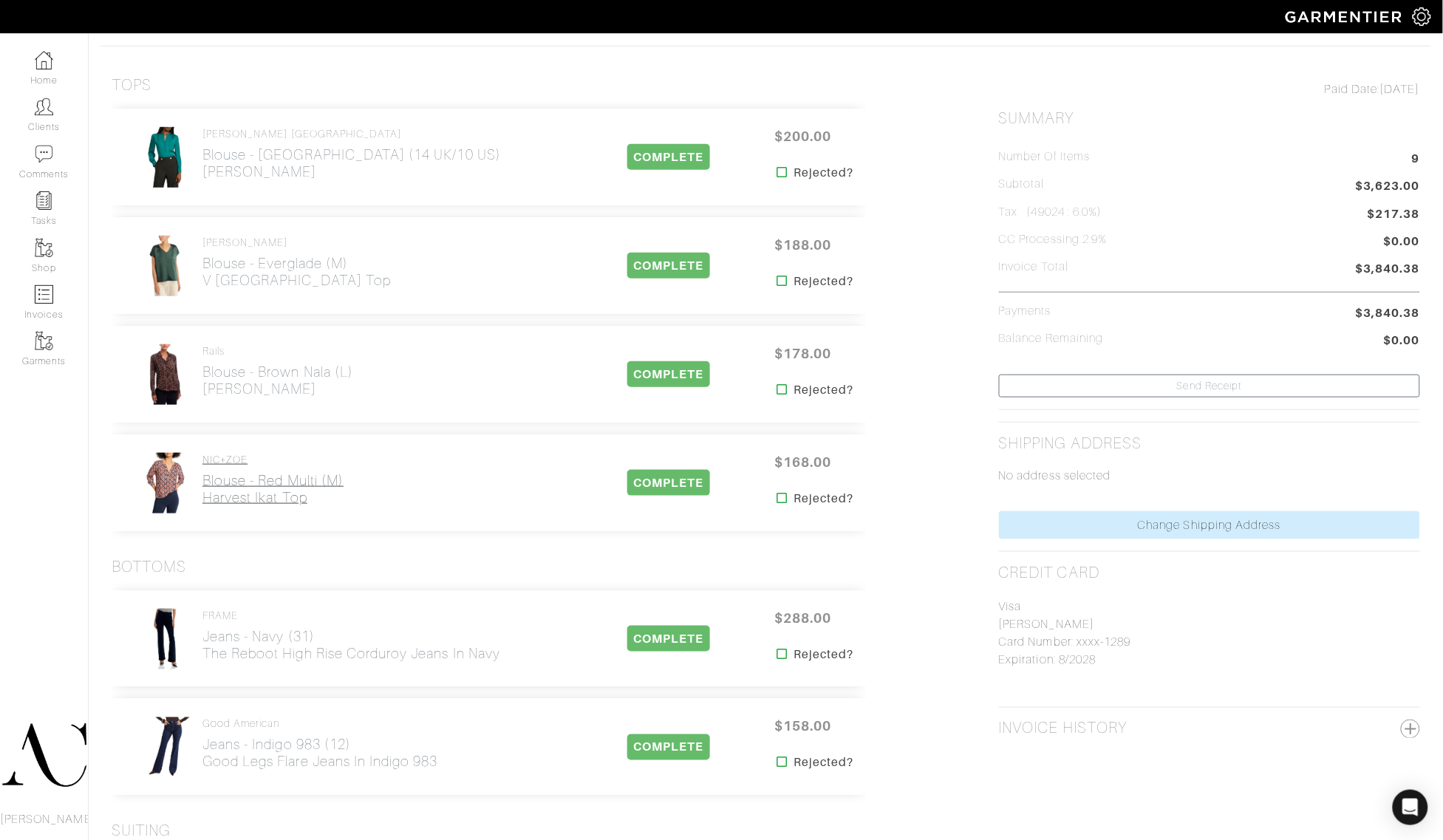
drag, startPoint x: 327, startPoint y: 510, endPoint x: 202, endPoint y: 504, distance: 125.1
click at [203, 504] on div "NIC+ZOE Blouse - Red Multi (M) Harvest Ikat Top" at bounding box center [273, 482] width 141 height 58
copy h2 "Harvest Ikat Top"
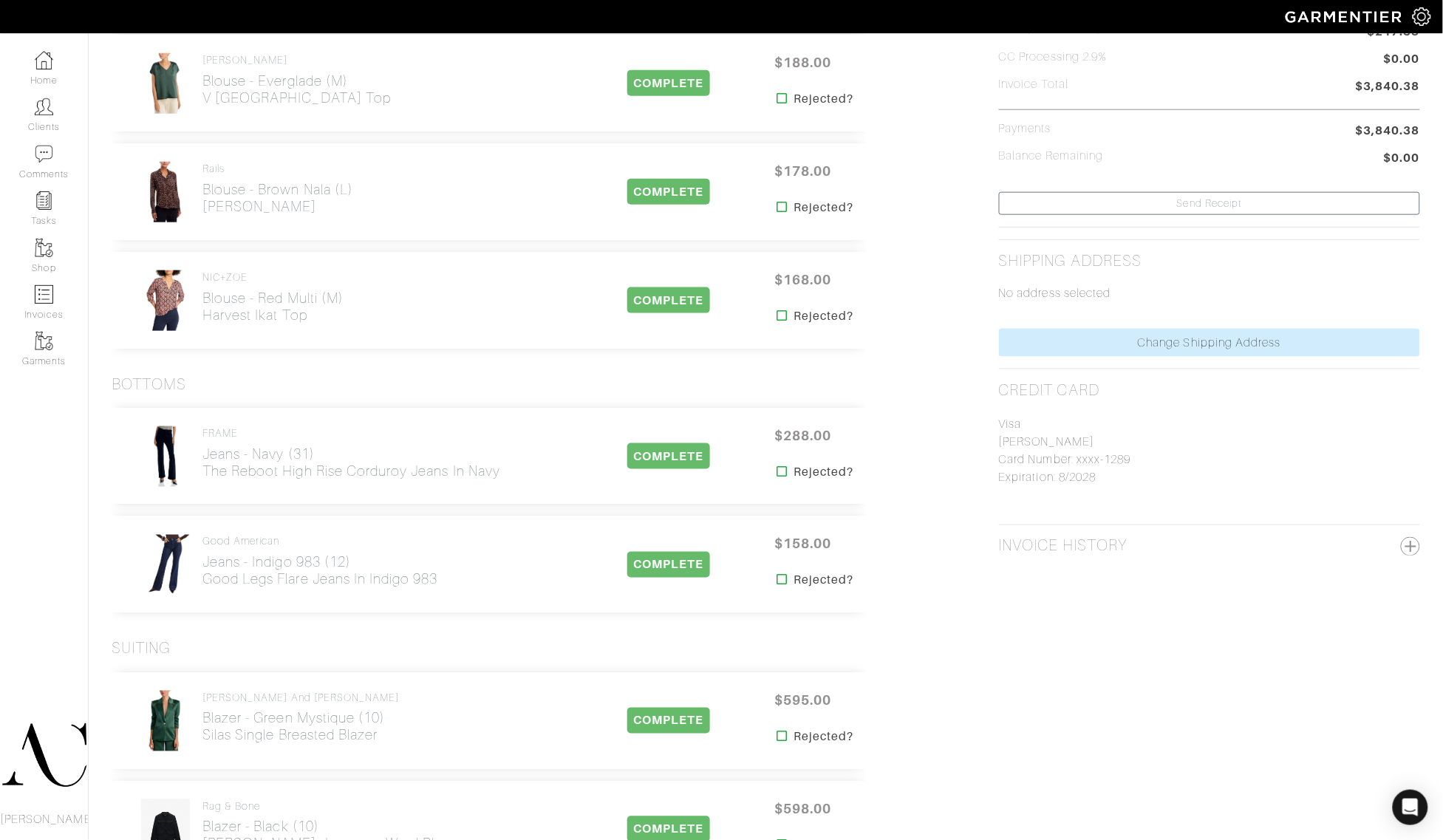
scroll to position [461, 0]
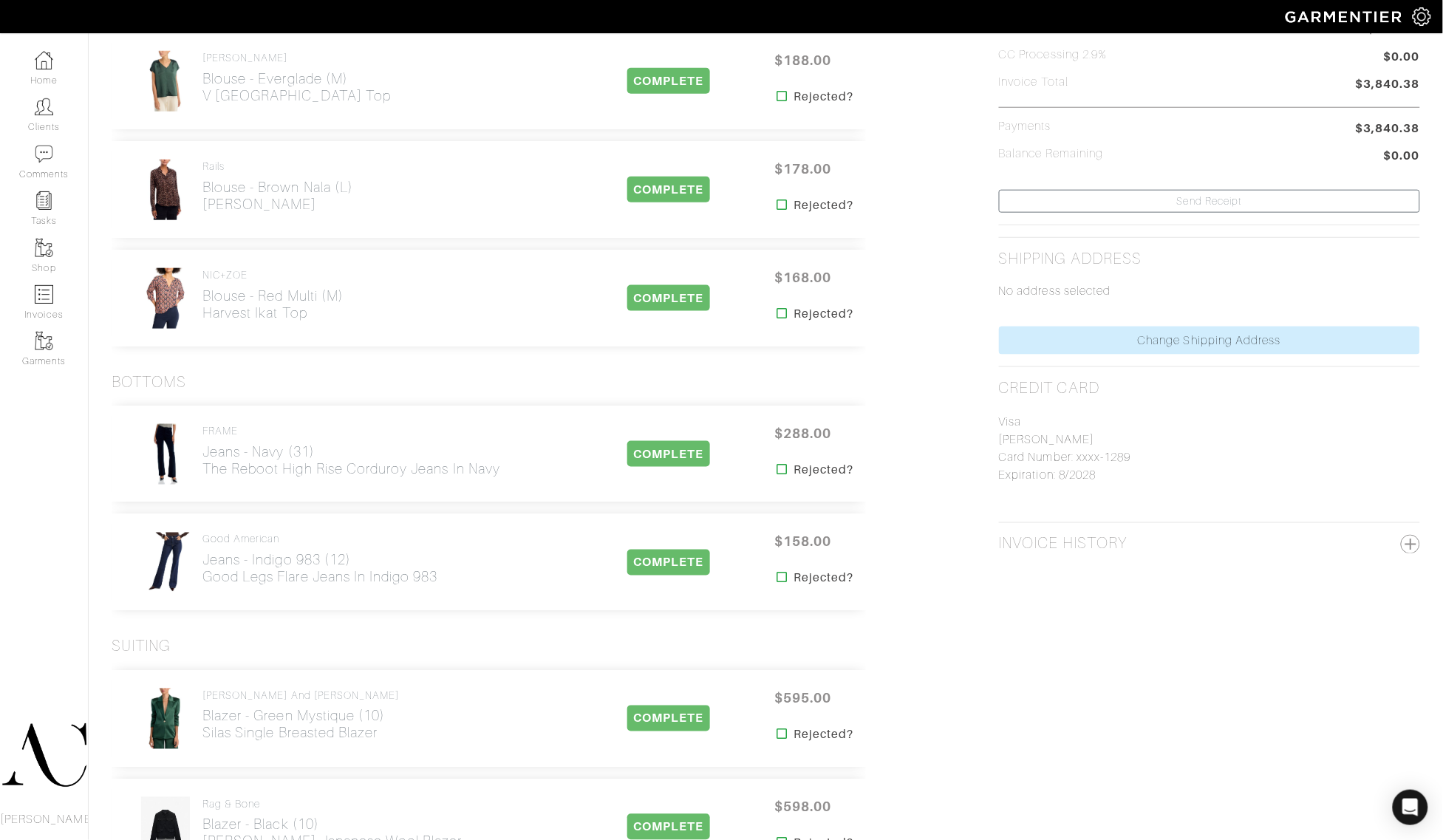
drag, startPoint x: 517, startPoint y: 482, endPoint x: 201, endPoint y: 476, distance: 316.1
click at [201, 476] on div "FRAME Jeans - Navy (31) The Reboot High Rise Corduroy Jeans in Navy" at bounding box center [359, 454] width 473 height 62
copy h2 "The Reboot High Rise Corduroy Jeans in Navy"
drag, startPoint x: 476, startPoint y: 582, endPoint x: 205, endPoint y: 576, distance: 271.1
click at [205, 576] on div "Good American Jeans - Indigo 983 (12) Good Legs Flare Jeans in [GEOGRAPHIC_DATA…" at bounding box center [359, 563] width 473 height 62
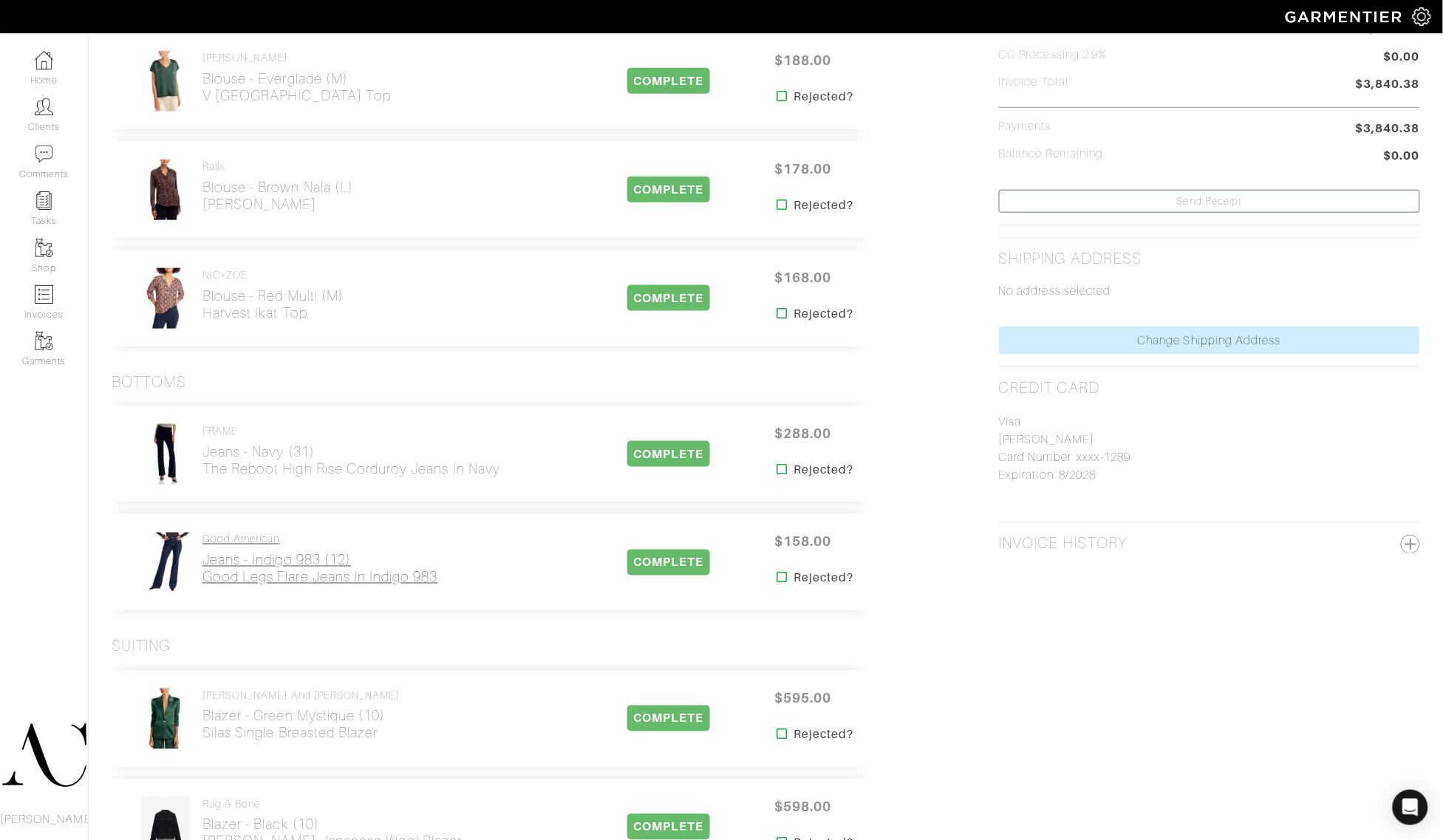
copy h2 "Good Legs Flare Jeans in Indigo 983"
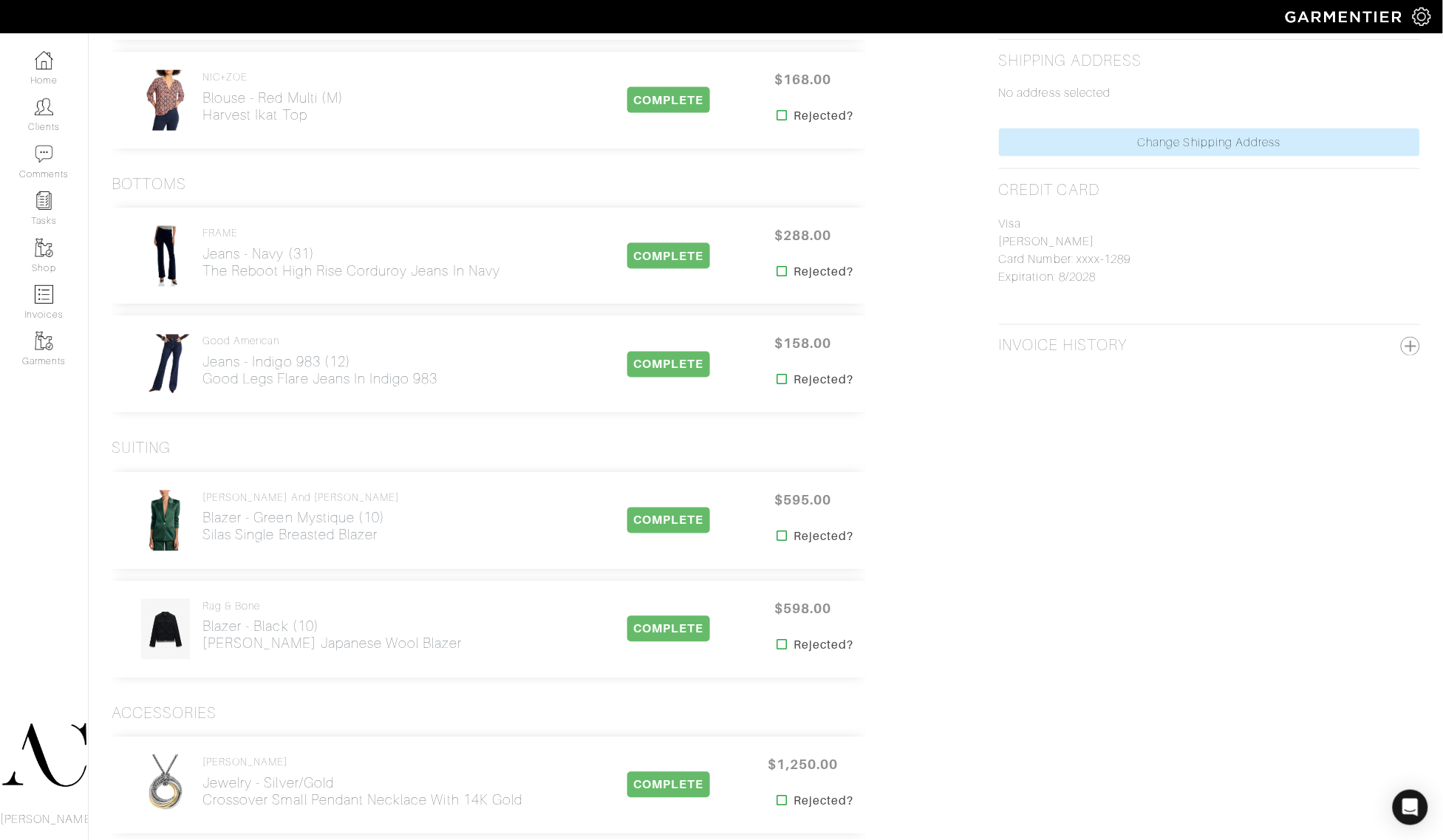
scroll to position [738, 0]
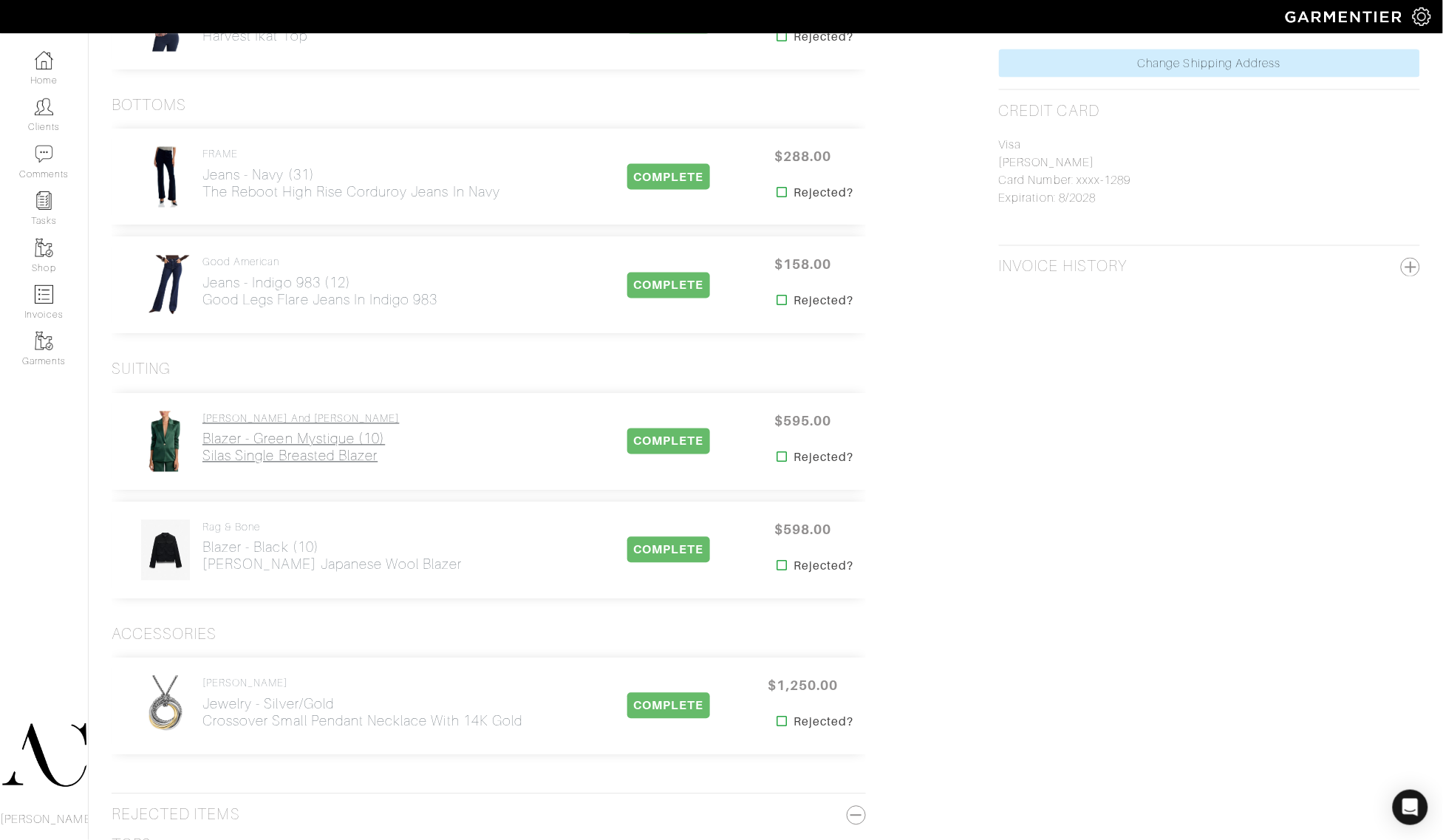
drag, startPoint x: 399, startPoint y: 467, endPoint x: 205, endPoint y: 453, distance: 194.5
click at [205, 453] on div "[PERSON_NAME] and [PERSON_NAME] Mystique (10) Silas Single Breasted Blazer" at bounding box center [359, 441] width 473 height 62
copy h2 "Silas Single Breasted Blazer"
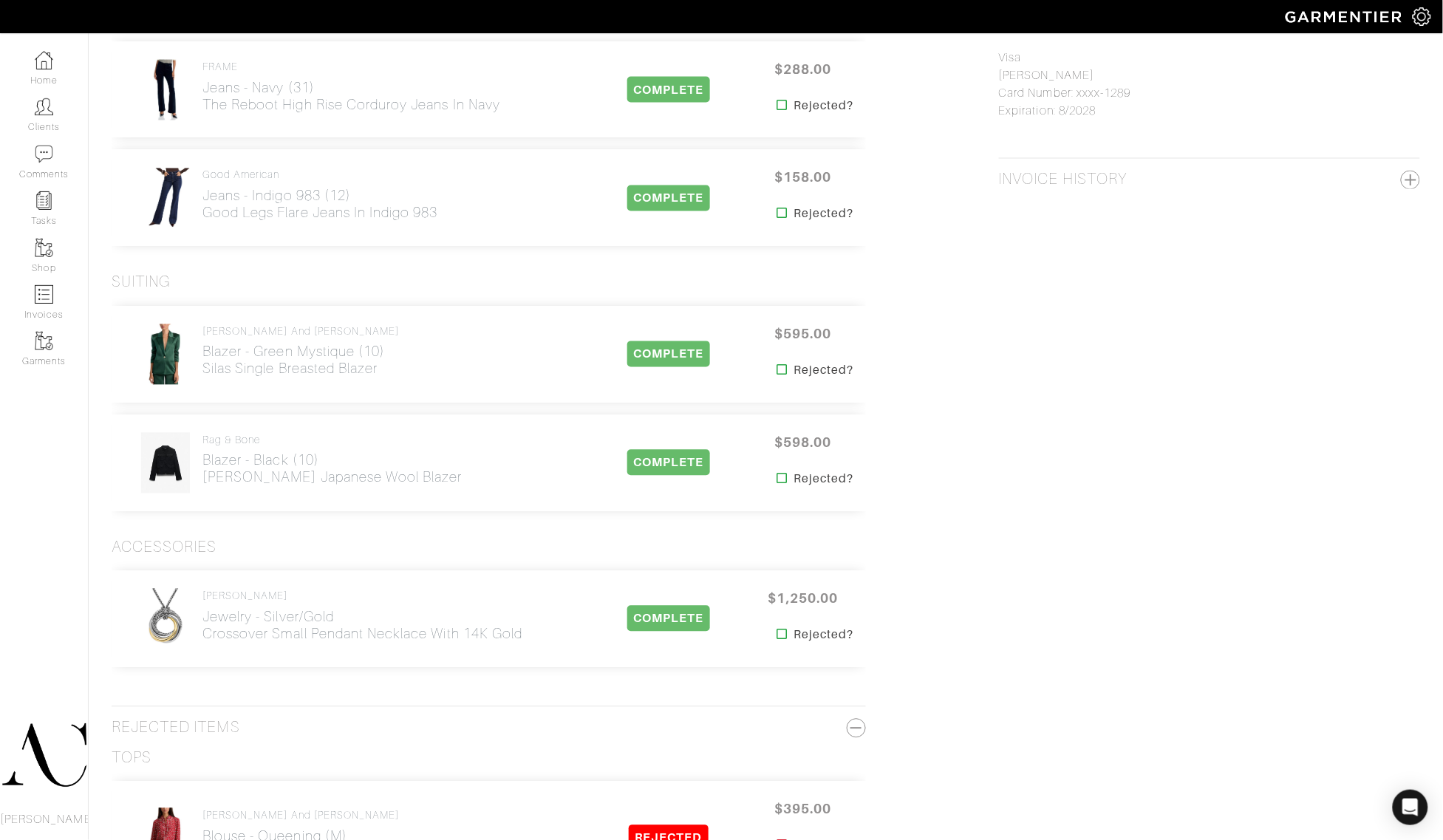
scroll to position [830, 0]
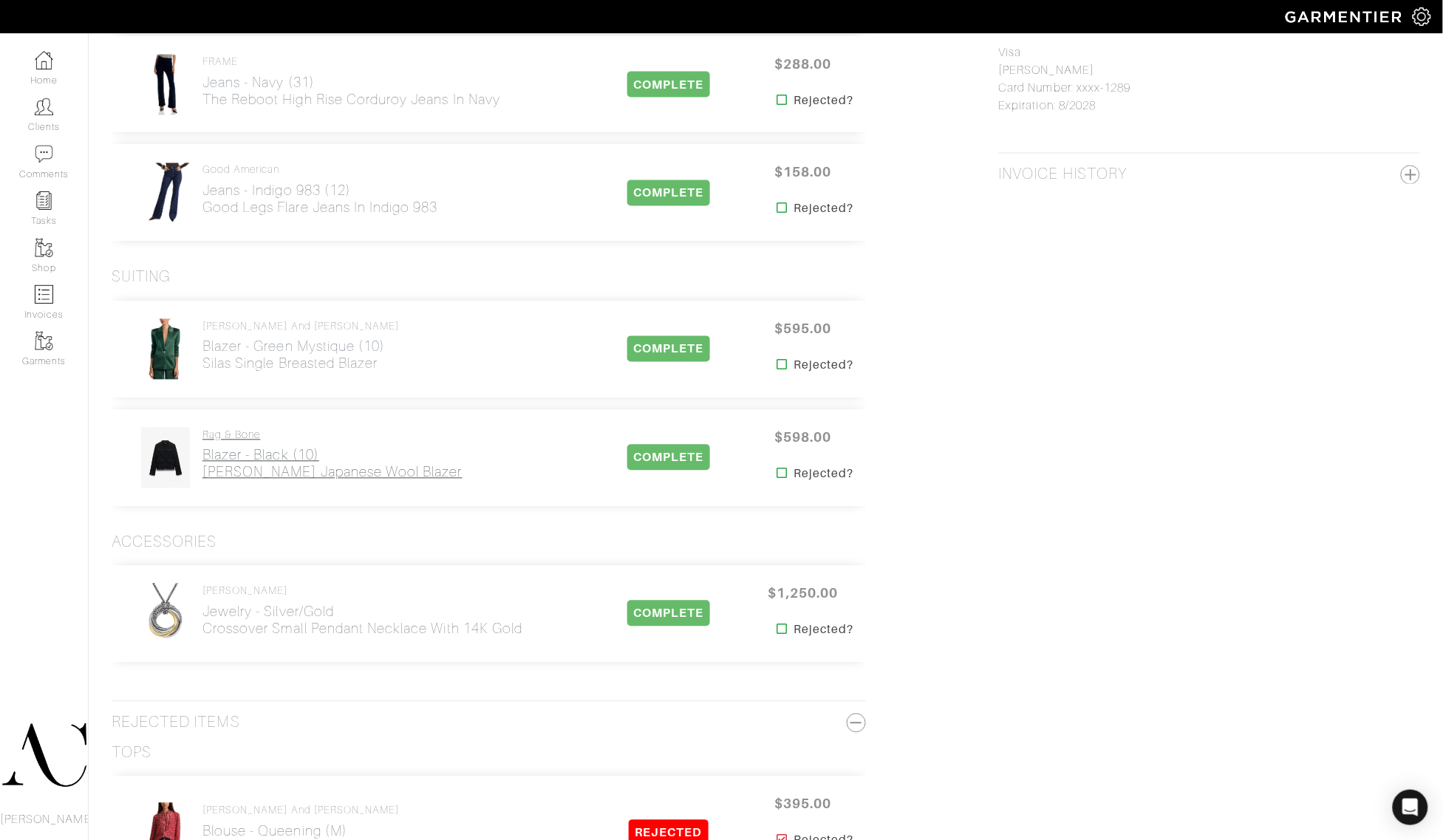
drag, startPoint x: 405, startPoint y: 487, endPoint x: 207, endPoint y: 478, distance: 198.2
click at [207, 478] on div "rag & bone Blazer - Black (10) [PERSON_NAME] Japanese Wool Blazer" at bounding box center [359, 458] width 473 height 62
copy h2 "[PERSON_NAME] Japanese Wool Blazer"
drag, startPoint x: 558, startPoint y: 640, endPoint x: 204, endPoint y: 633, distance: 354.1
click at [204, 633] on div "[PERSON_NAME] Jewelry - Silver/Gold Crossover Small Pendant Necklace with 14K G…" at bounding box center [359, 614] width 473 height 62
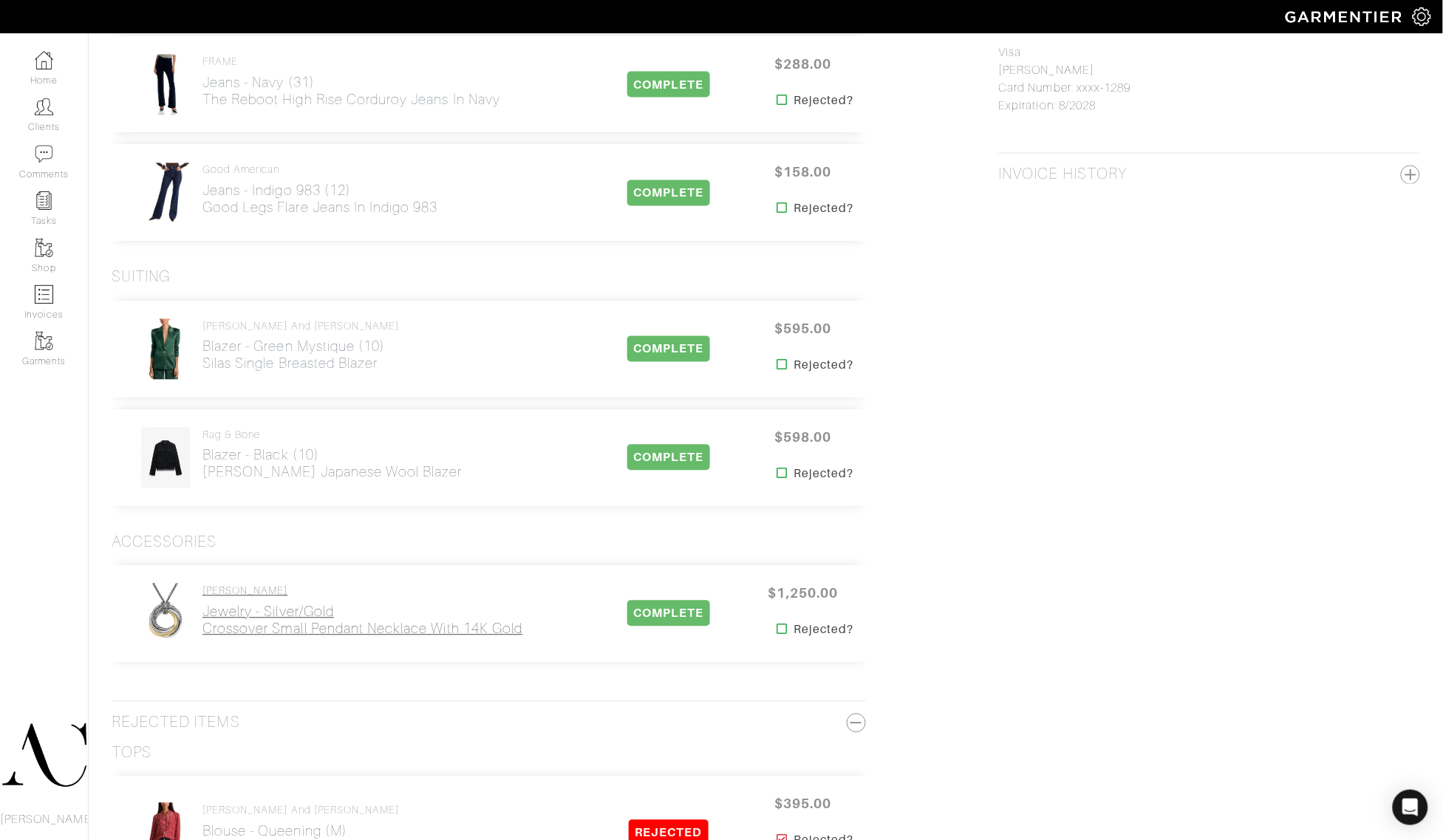
copy h2 "Crossover Small Pendant Necklace with 14K Gold"
